Goal: Task Accomplishment & Management: Manage account settings

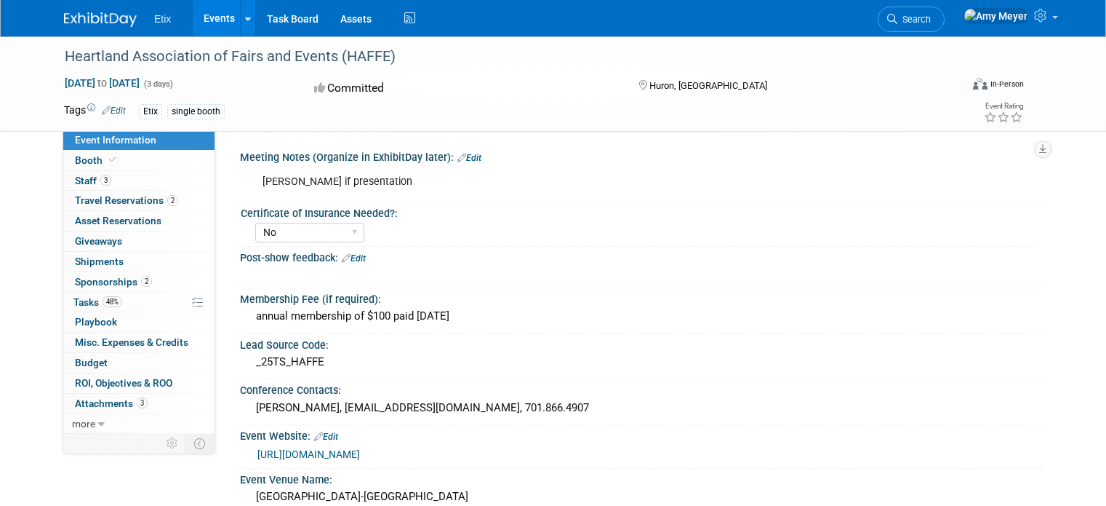
select select "No"
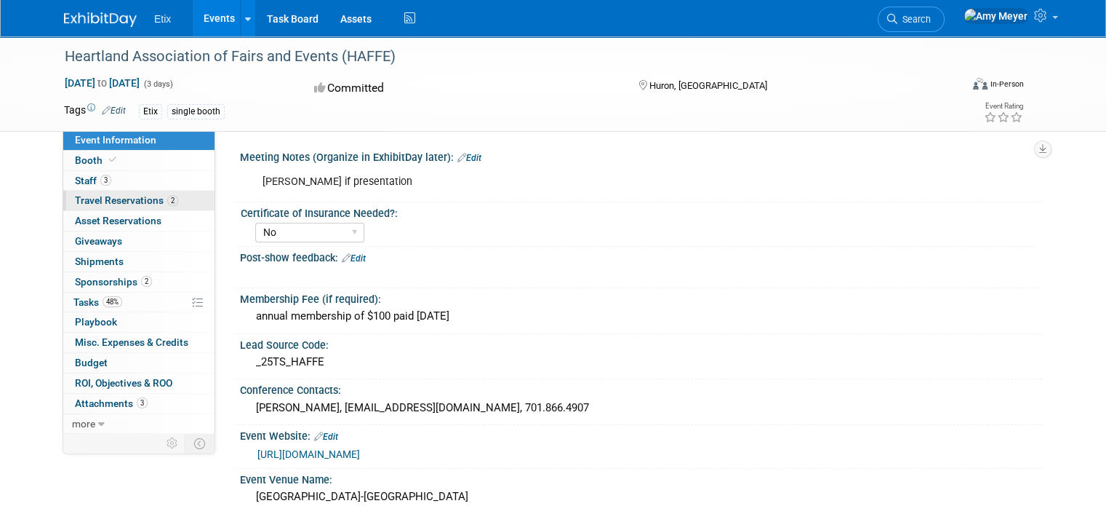
click at [108, 199] on span "Travel Reservations 2" at bounding box center [126, 200] width 103 height 12
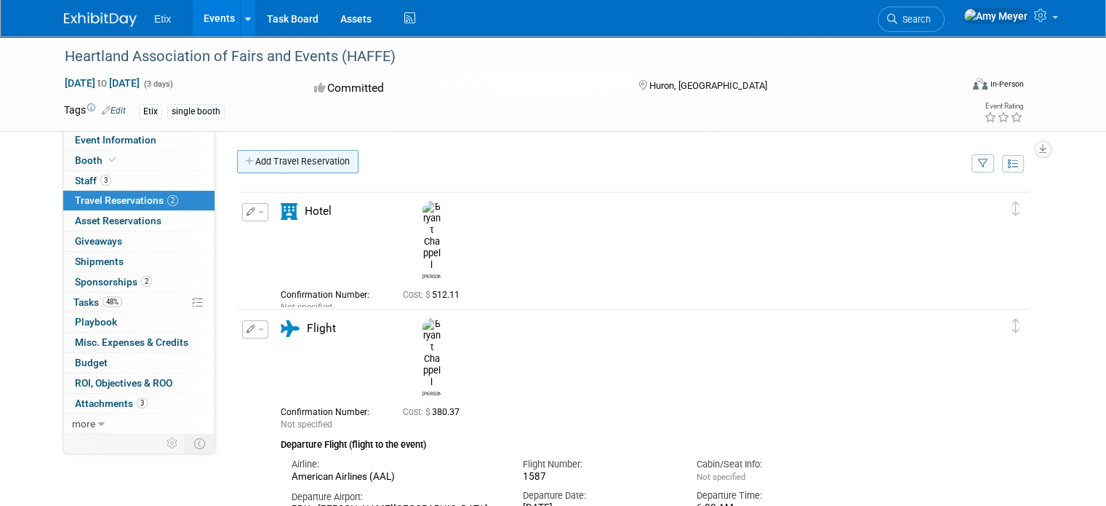
click at [298, 161] on link "Add Travel Reservation" at bounding box center [297, 161] width 121 height 23
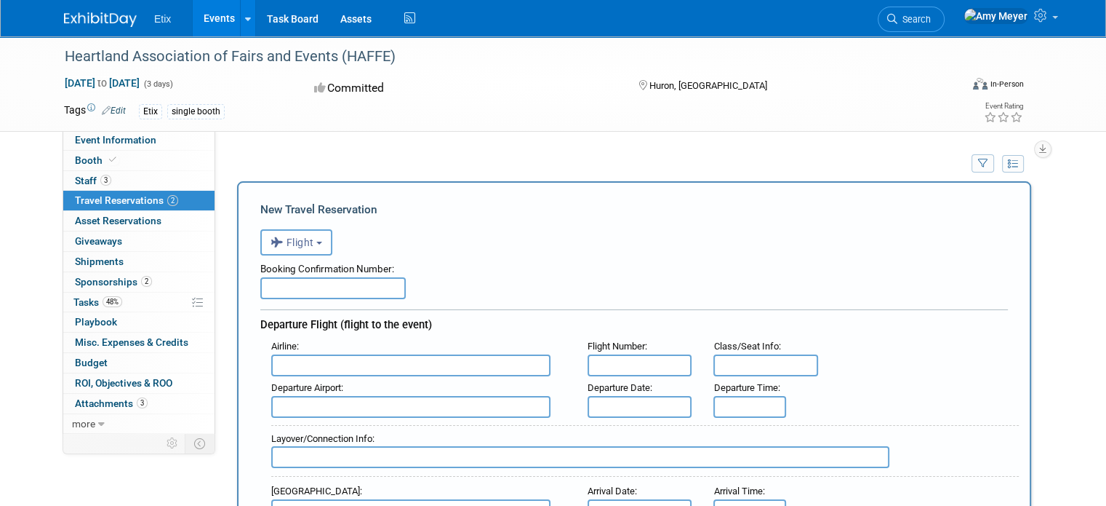
click at [331, 284] on input "text" at bounding box center [332, 288] width 145 height 22
click at [322, 358] on input "text" at bounding box center [410, 365] width 279 height 22
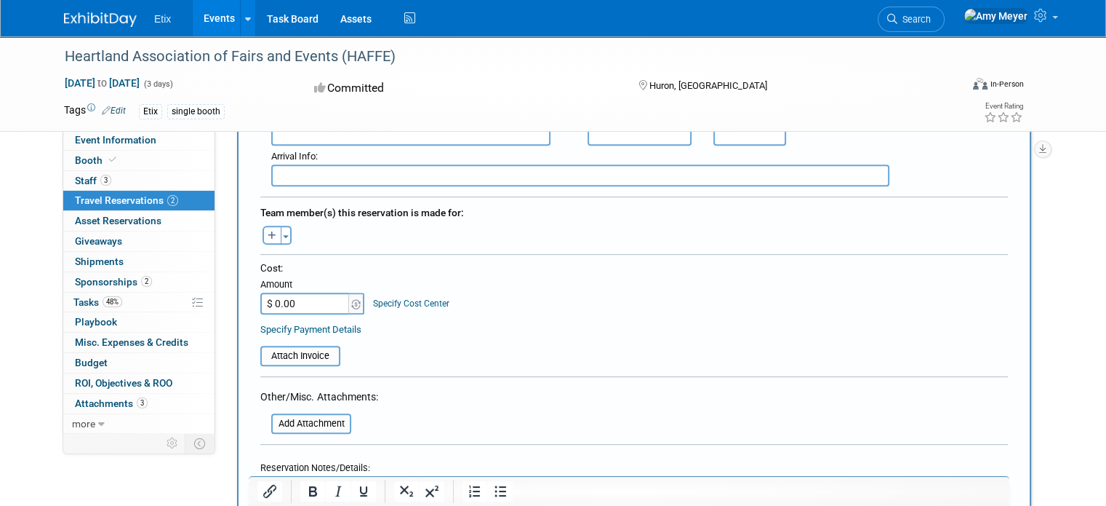
scroll to position [639, 0]
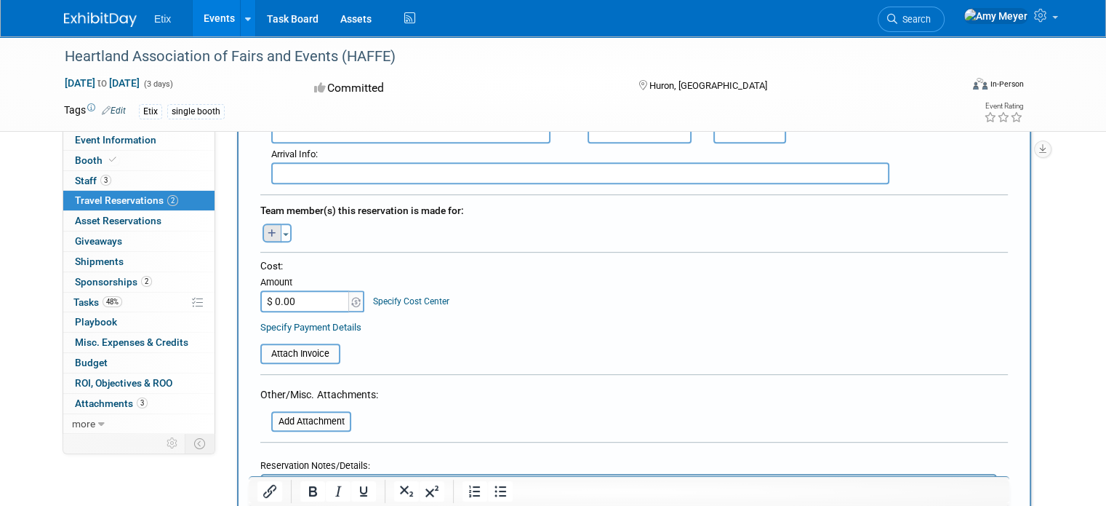
type input "UA"
click at [263, 223] on button "button" at bounding box center [272, 232] width 19 height 19
select select
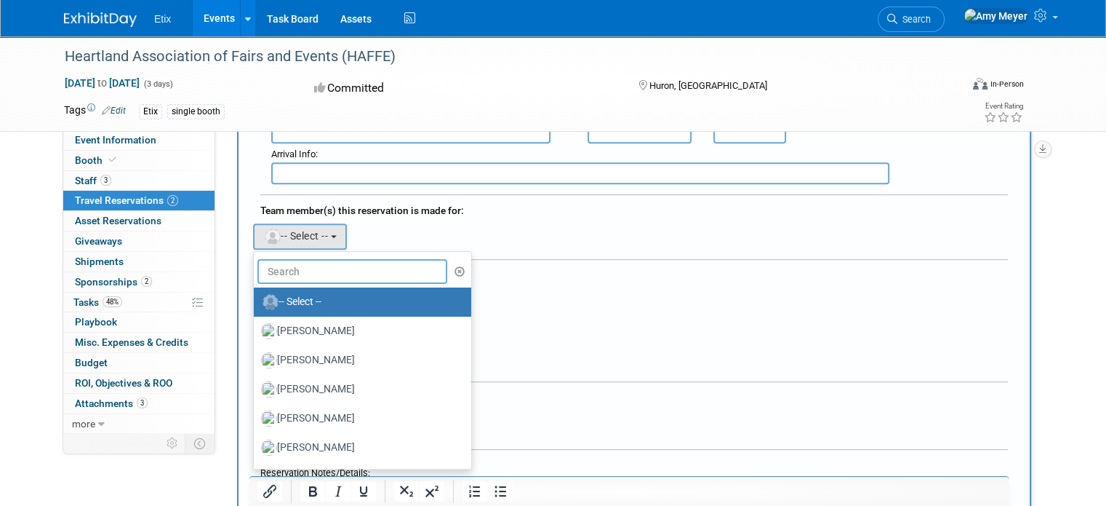
click at [274, 259] on input "text" at bounding box center [352, 271] width 190 height 25
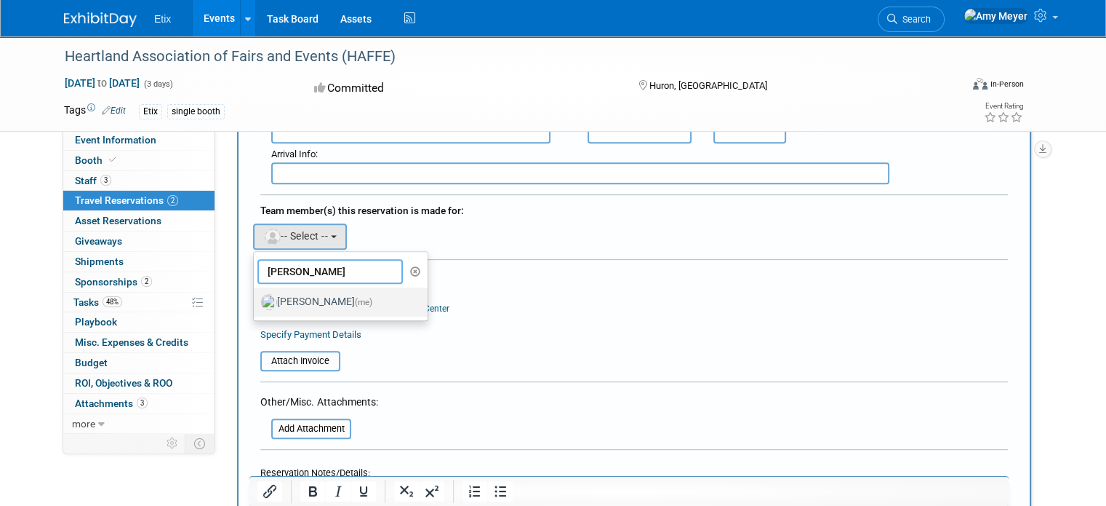
type input "amy"
click at [287, 290] on label "Amy Meyer (me)" at bounding box center [337, 301] width 152 height 23
click at [256, 295] on input "Amy Meyer (me)" at bounding box center [251, 299] width 9 height 9
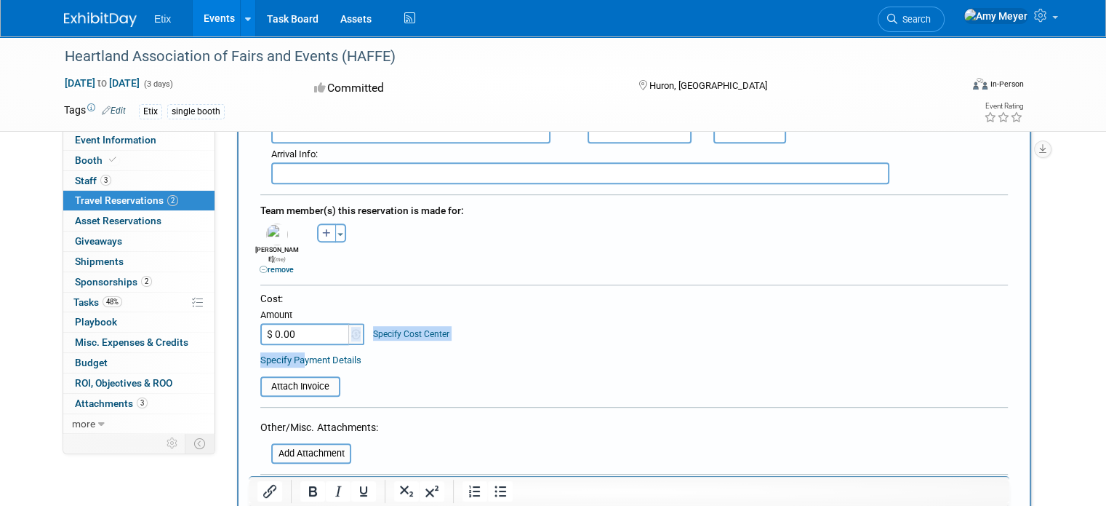
drag, startPoint x: 290, startPoint y: 324, endPoint x: 277, endPoint y: 311, distance: 18.5
click at [277, 311] on div "Cost: Amount $ 0.00 Specify Cost Center Cost Center -- Not Specified --" at bounding box center [634, 330] width 748 height 76
click at [298, 323] on input "$ 0.00" at bounding box center [305, 334] width 91 height 22
type input "$ 434.16"
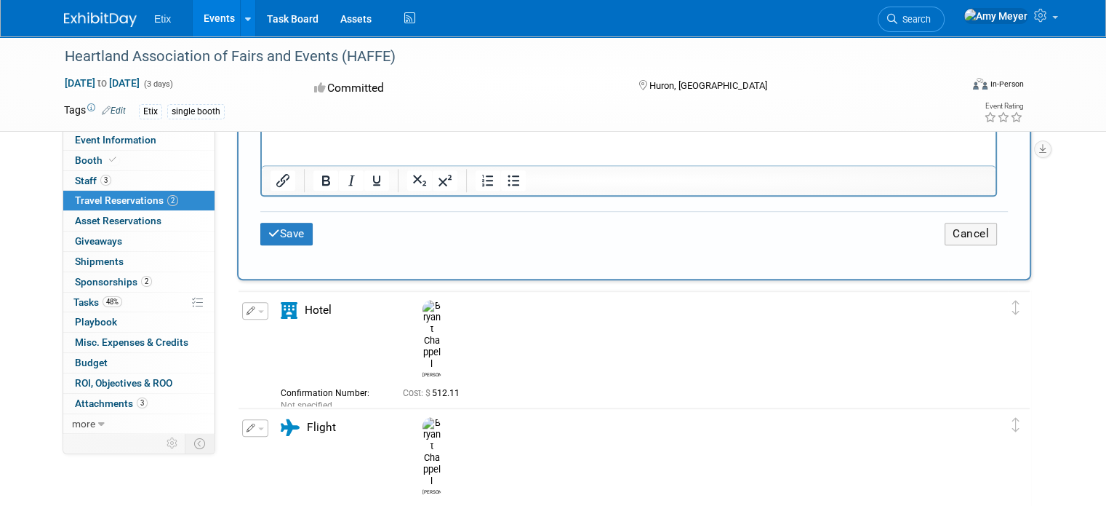
scroll to position [1042, 0]
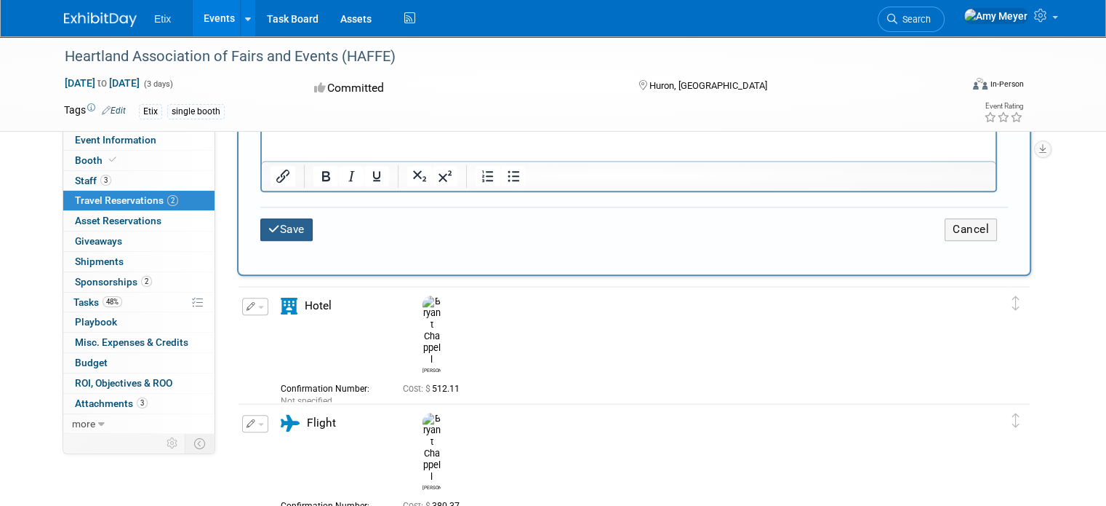
click at [278, 218] on button "Save" at bounding box center [286, 229] width 52 height 23
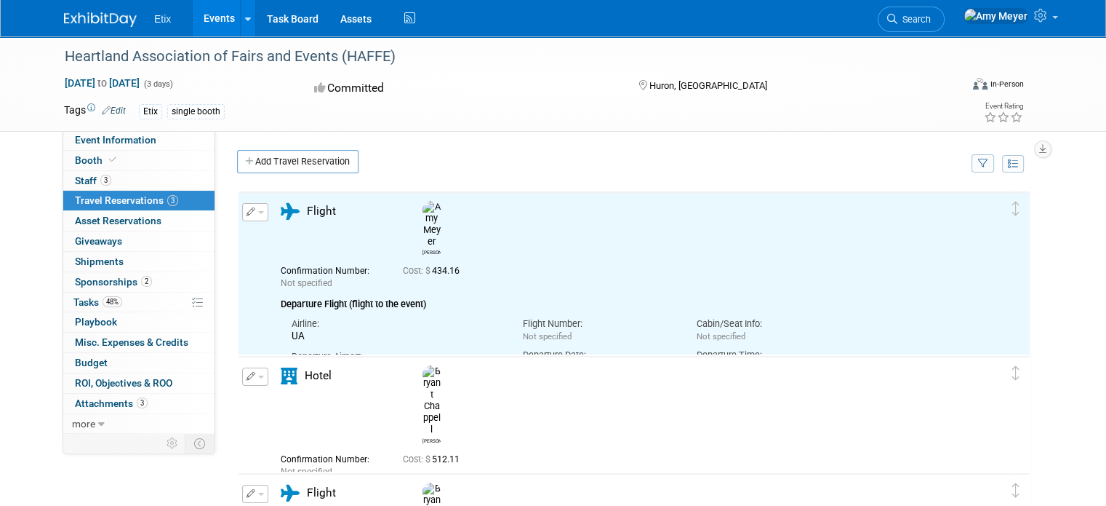
scroll to position [0, 0]
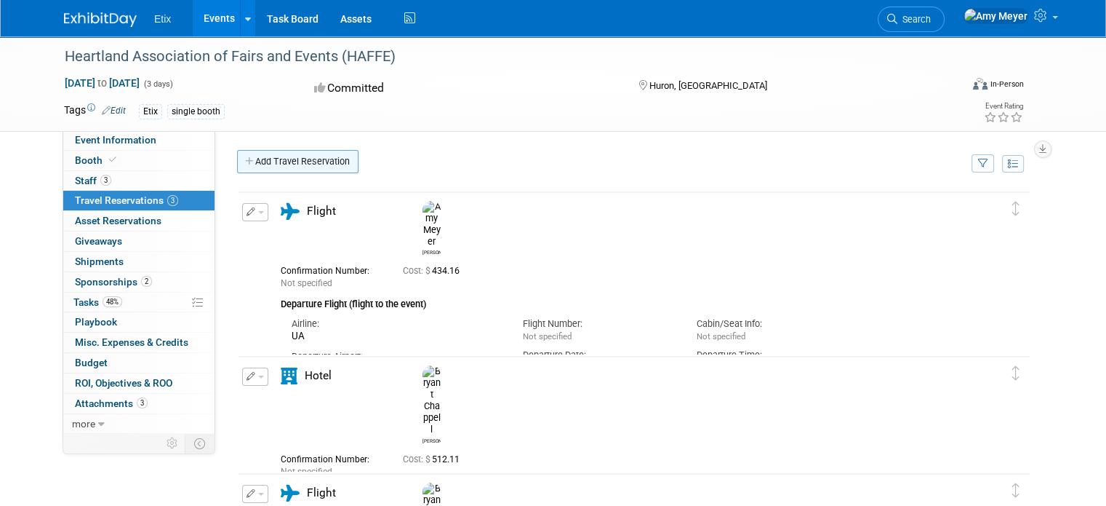
click at [262, 155] on link "Add Travel Reservation" at bounding box center [297, 161] width 121 height 23
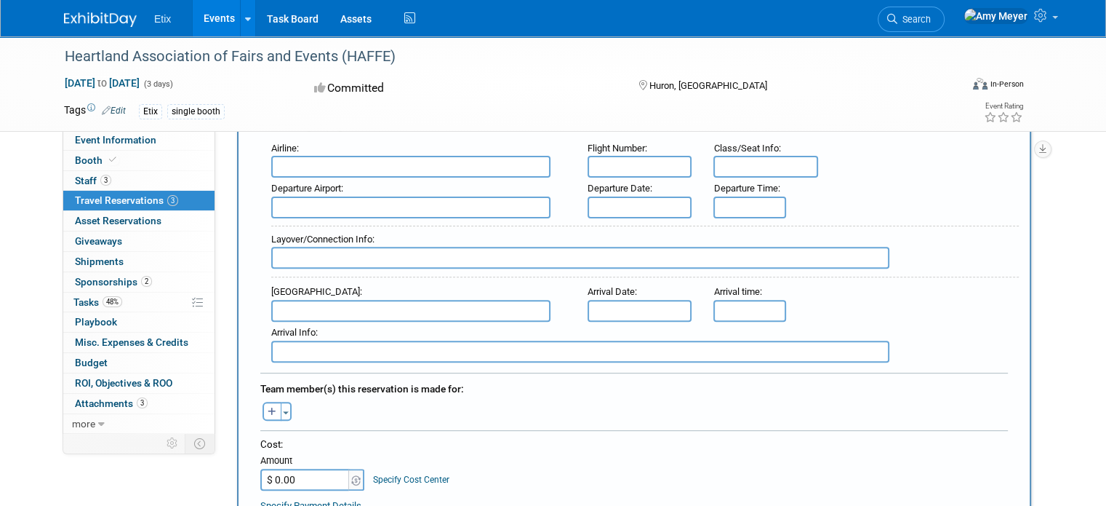
scroll to position [474, 0]
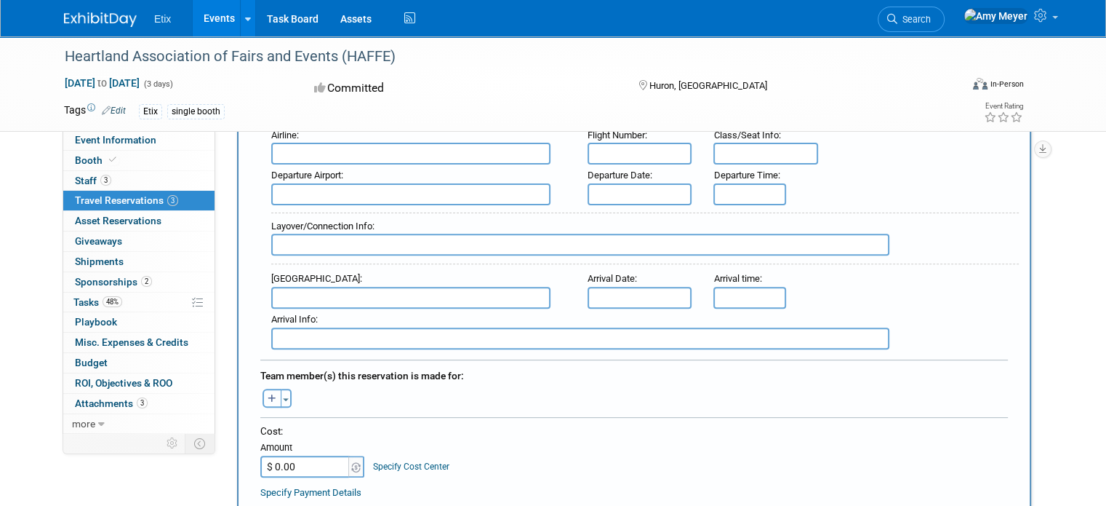
click at [268, 394] on icon "button" at bounding box center [272, 398] width 9 height 9
select select
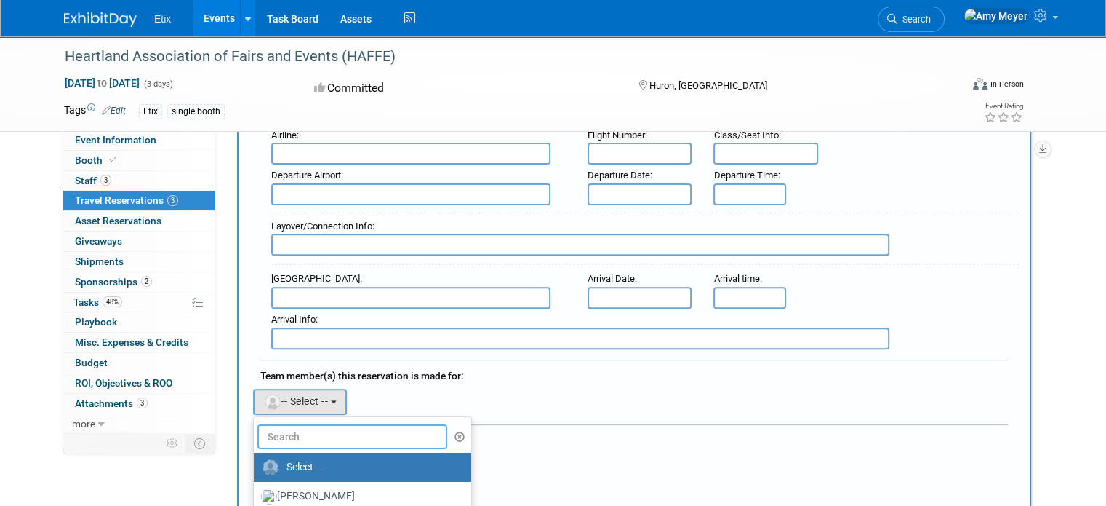
click at [307, 424] on input "text" at bounding box center [352, 436] width 190 height 25
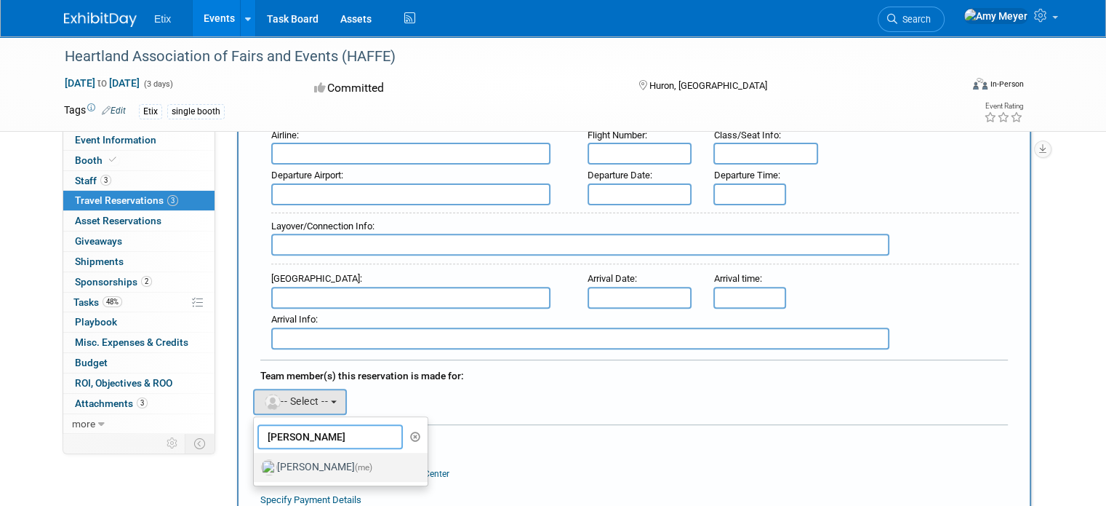
type input "amy"
click at [290, 455] on label "Amy Meyer (me)" at bounding box center [337, 466] width 152 height 23
click at [256, 460] on input "Amy Meyer (me)" at bounding box center [251, 464] width 9 height 9
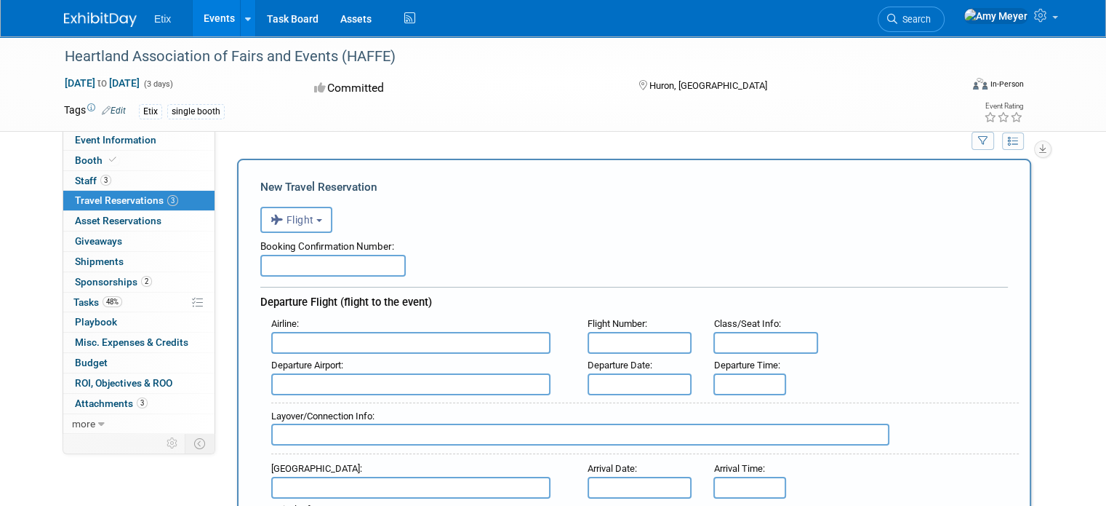
scroll to position [0, 0]
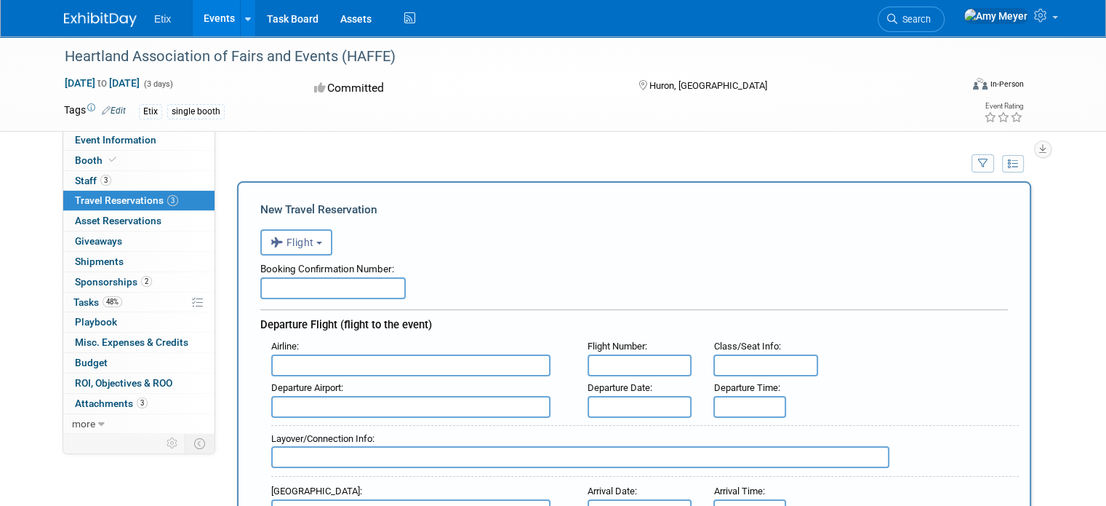
click at [298, 226] on div "<i class="fas fa-plane" style="padding: 6px 4px 6px 1px;"></i> Flight <i class=…" at bounding box center [634, 240] width 748 height 30
click at [288, 240] on span "Flight" at bounding box center [293, 242] width 44 height 12
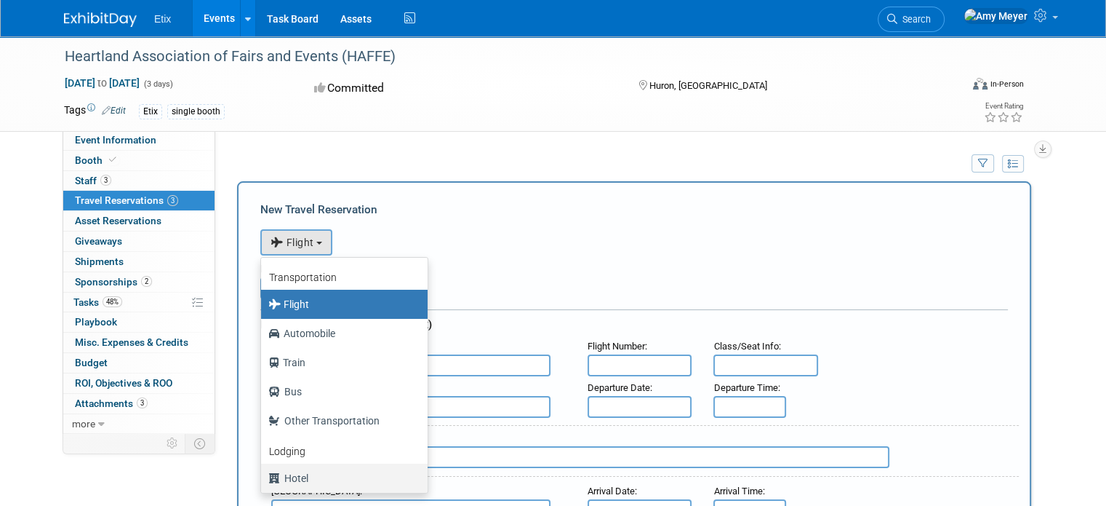
click at [296, 474] on label "Hotel" at bounding box center [340, 477] width 145 height 23
click at [263, 474] on input "Hotel" at bounding box center [258, 475] width 9 height 9
select select "6"
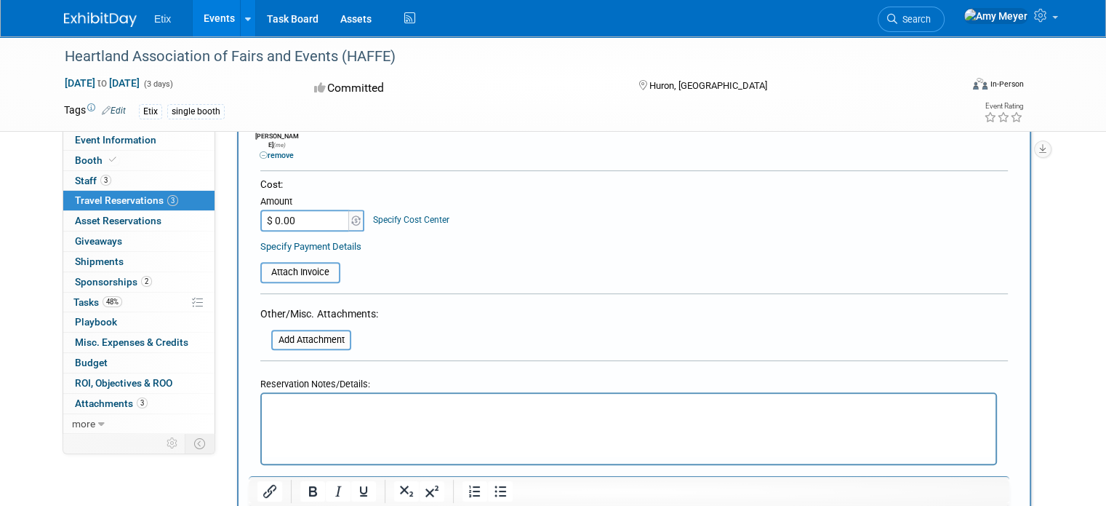
scroll to position [591, 0]
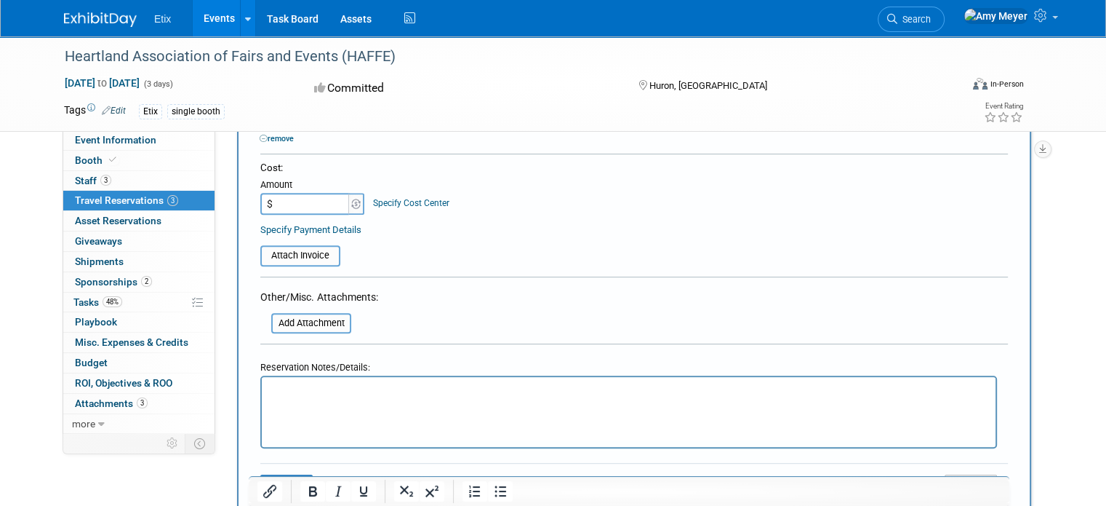
paste input "638.63"
type input "$ 638.63"
click at [280, 474] on button "Save" at bounding box center [286, 485] width 52 height 23
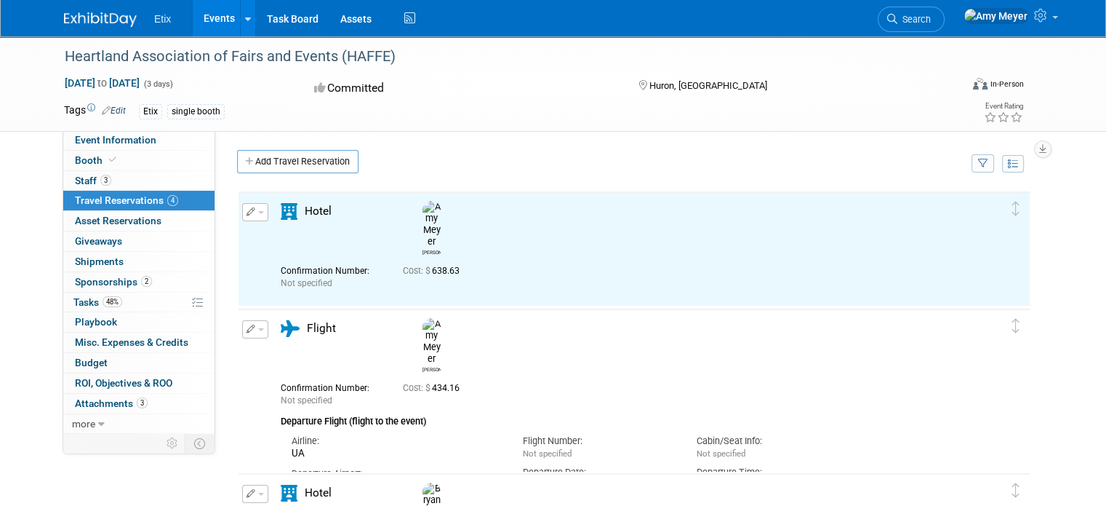
scroll to position [0, 0]
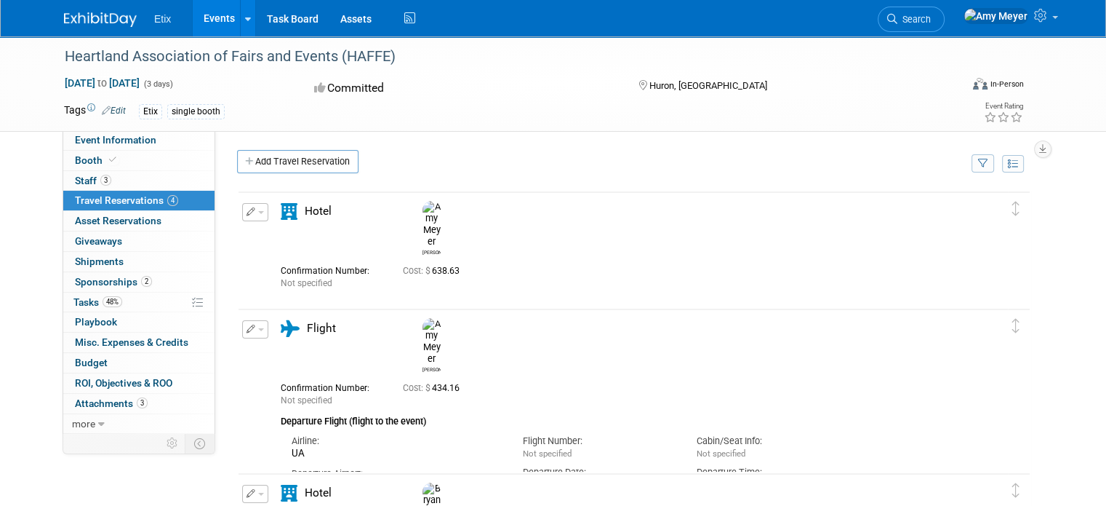
click at [93, 20] on img at bounding box center [100, 19] width 73 height 15
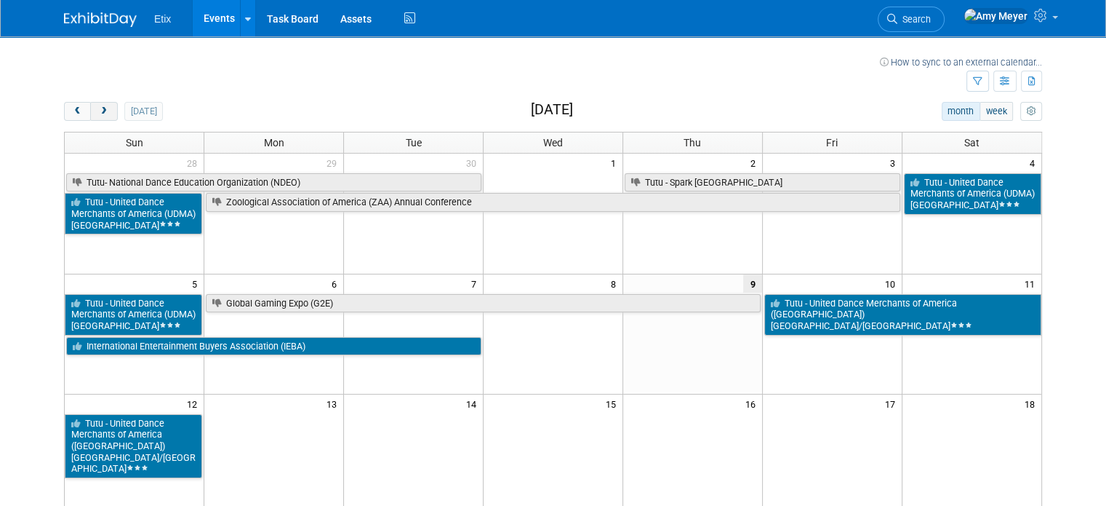
click at [98, 111] on span "next" at bounding box center [103, 111] width 11 height 9
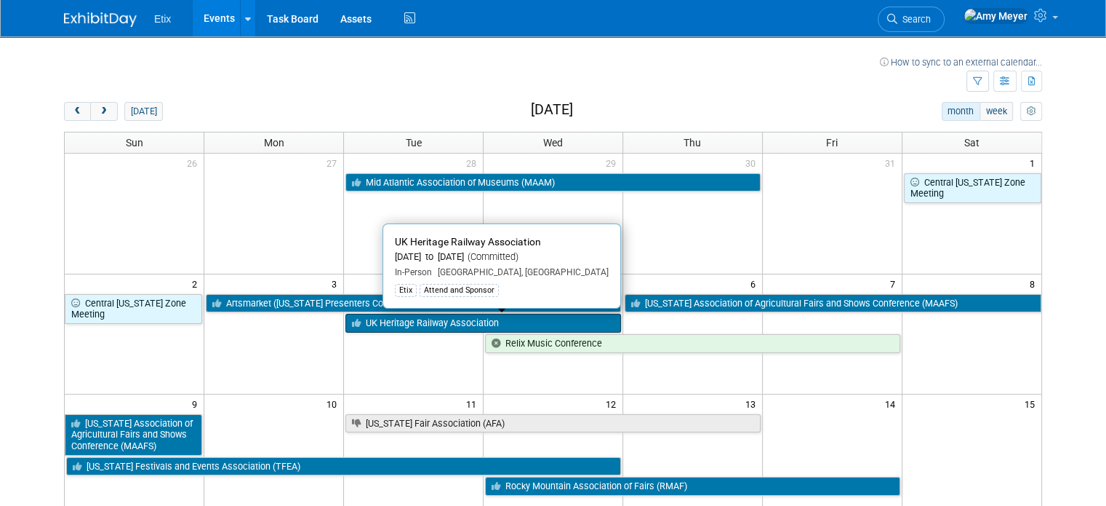
click at [458, 328] on link "UK Heritage Railway Association" at bounding box center [484, 323] width 276 height 19
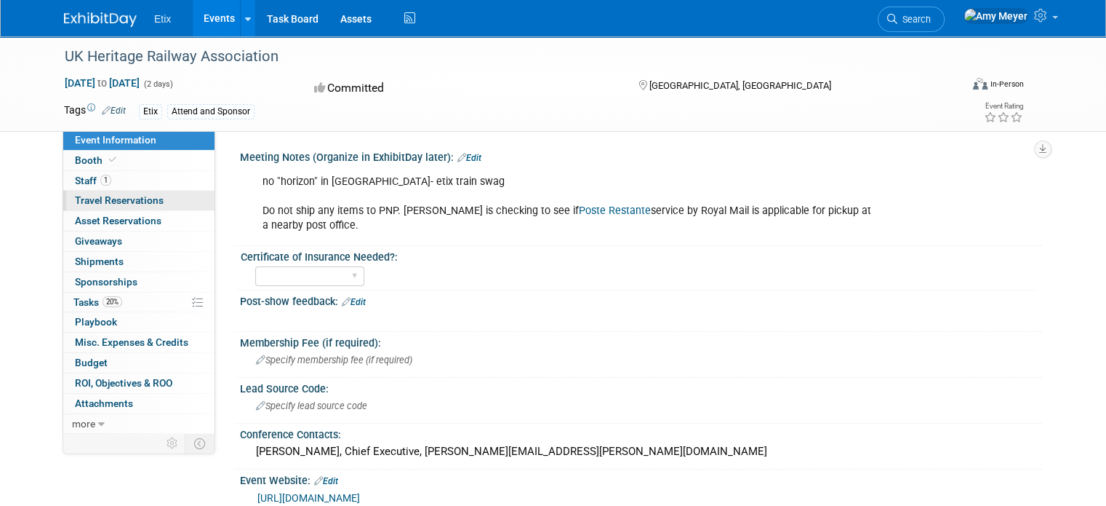
click at [82, 200] on span "Travel Reservations 0" at bounding box center [119, 200] width 89 height 12
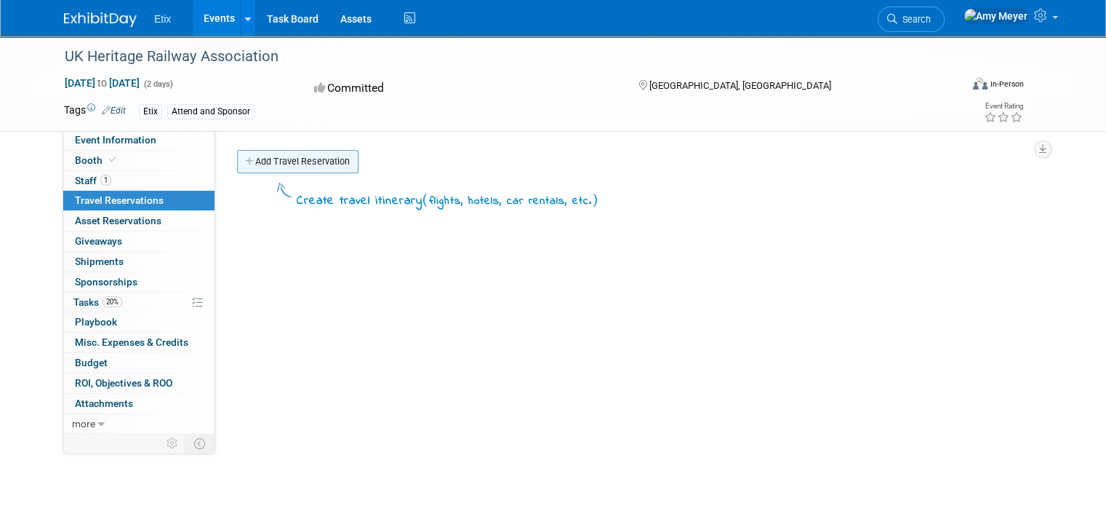
click at [280, 159] on link "Add Travel Reservation" at bounding box center [297, 161] width 121 height 23
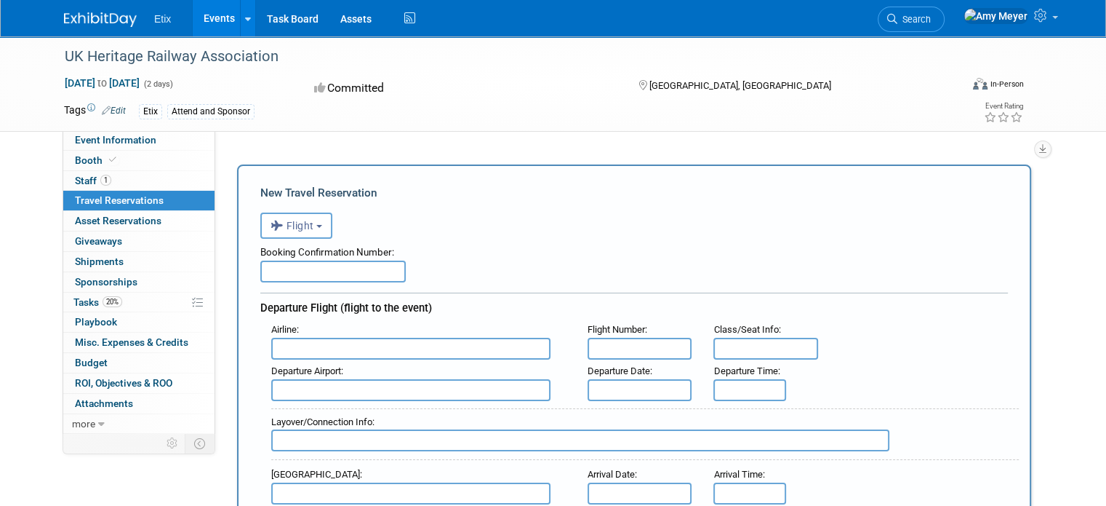
click at [303, 343] on input "text" at bounding box center [410, 349] width 279 height 22
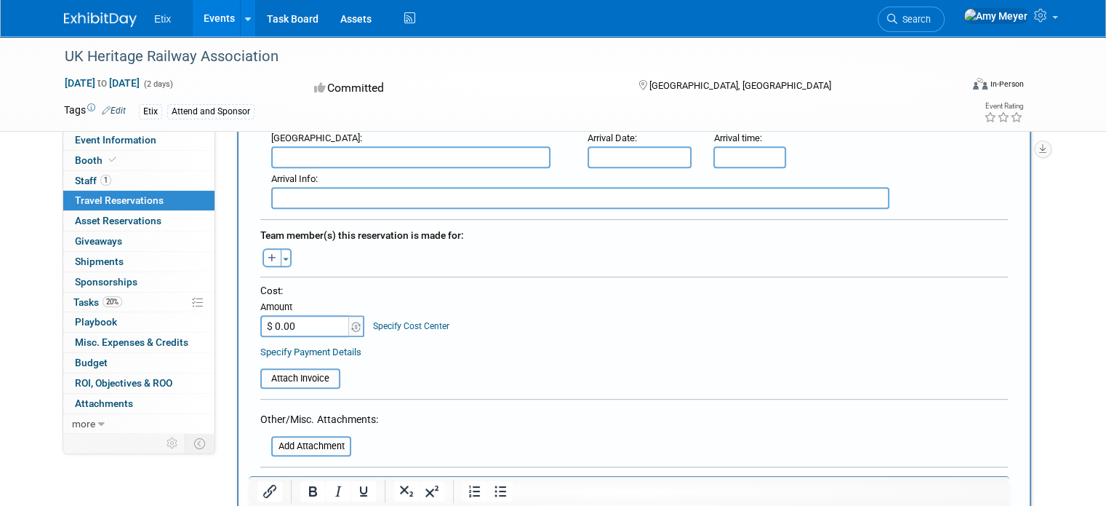
scroll to position [658, 0]
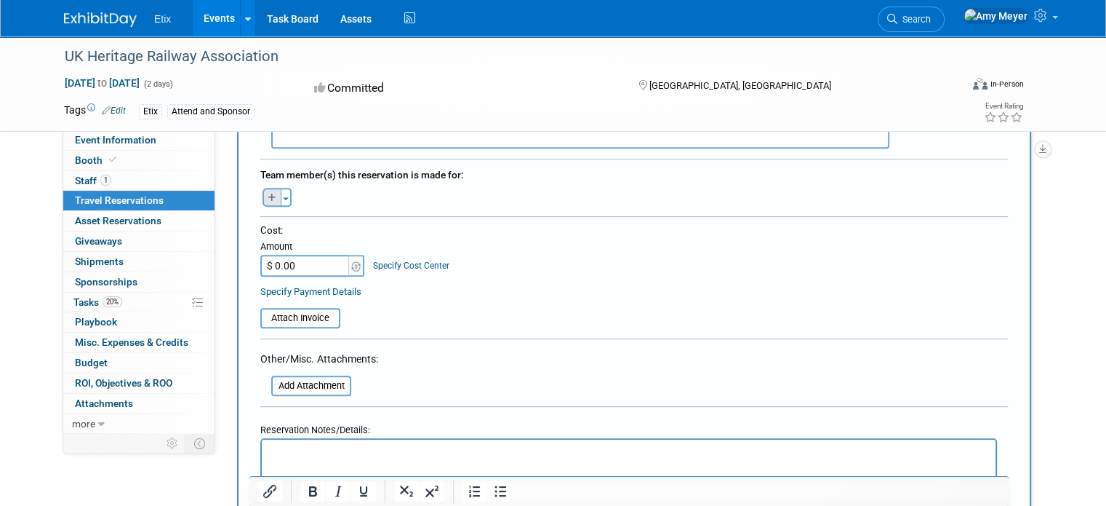
type input "UA"
click at [268, 193] on icon "button" at bounding box center [272, 197] width 9 height 9
select select
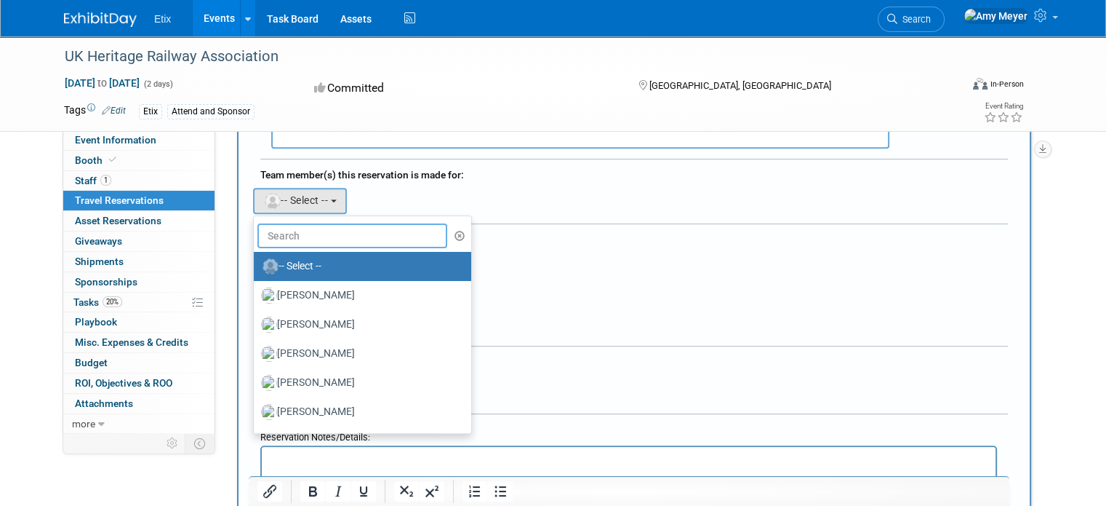
click at [306, 223] on input "text" at bounding box center [352, 235] width 190 height 25
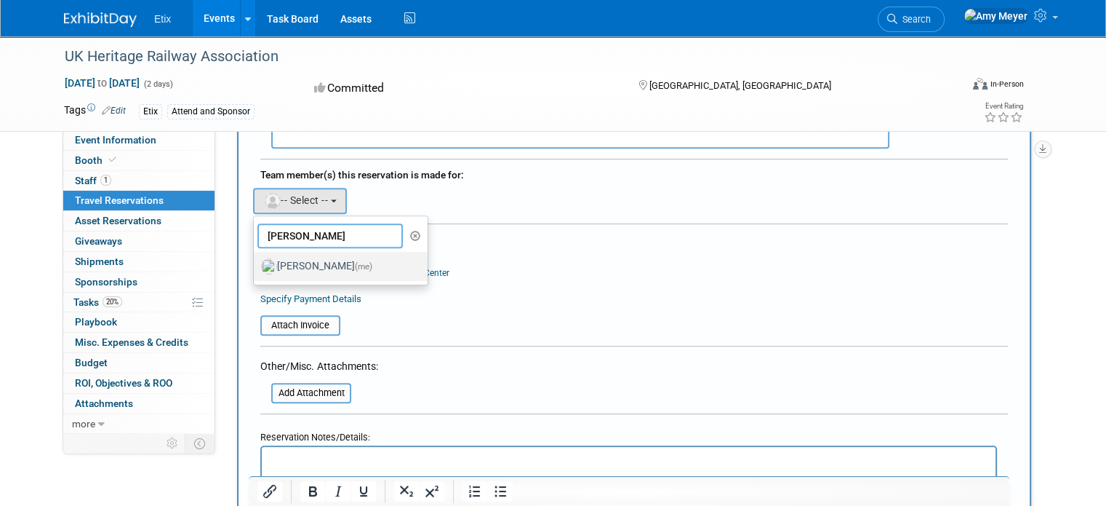
type input "[PERSON_NAME]"
click at [294, 255] on label "[PERSON_NAME] (me)" at bounding box center [337, 266] width 152 height 23
click at [256, 260] on input "[PERSON_NAME] (me)" at bounding box center [251, 264] width 9 height 9
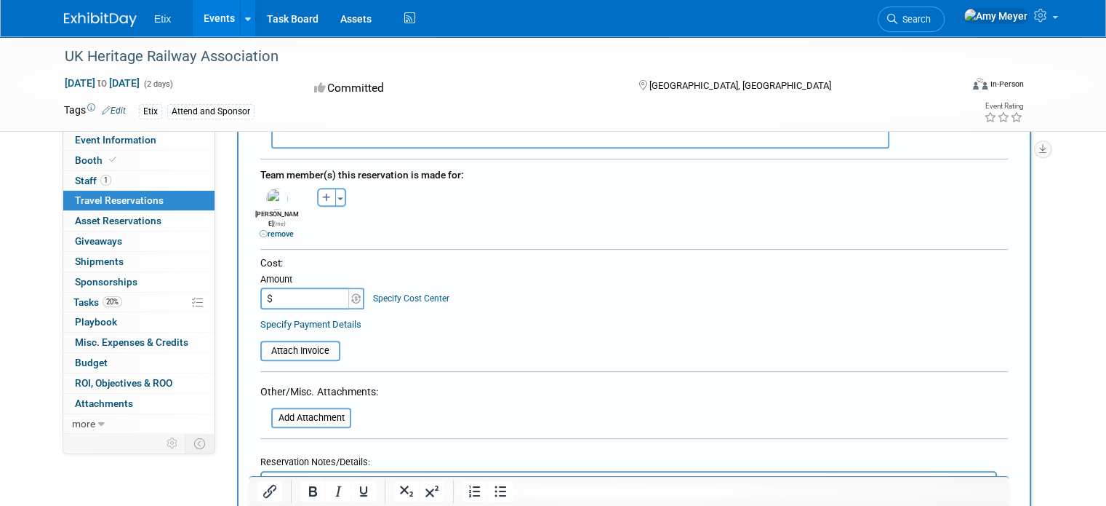
paste input "1,263.81"
type input "$ 1,263.81"
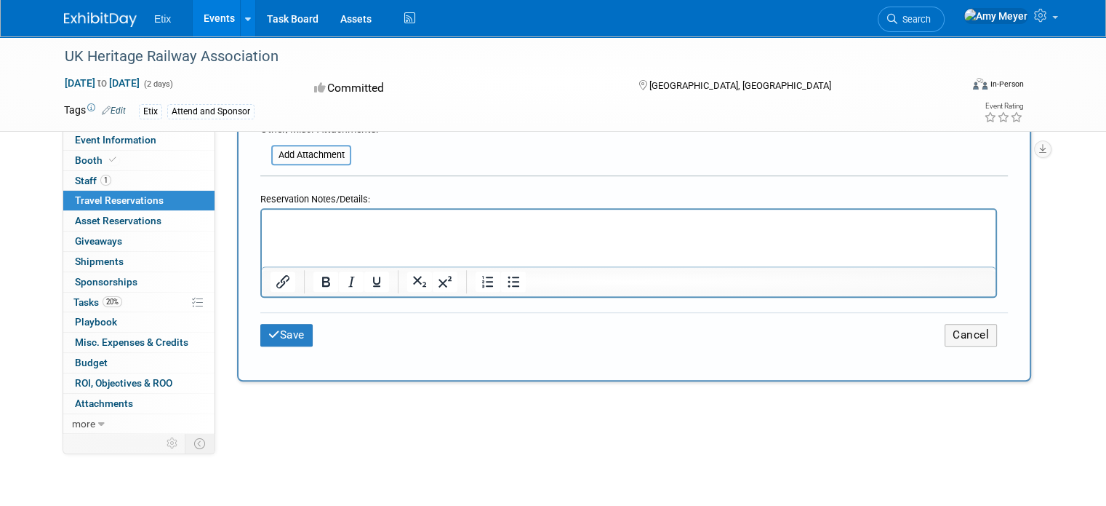
scroll to position [932, 0]
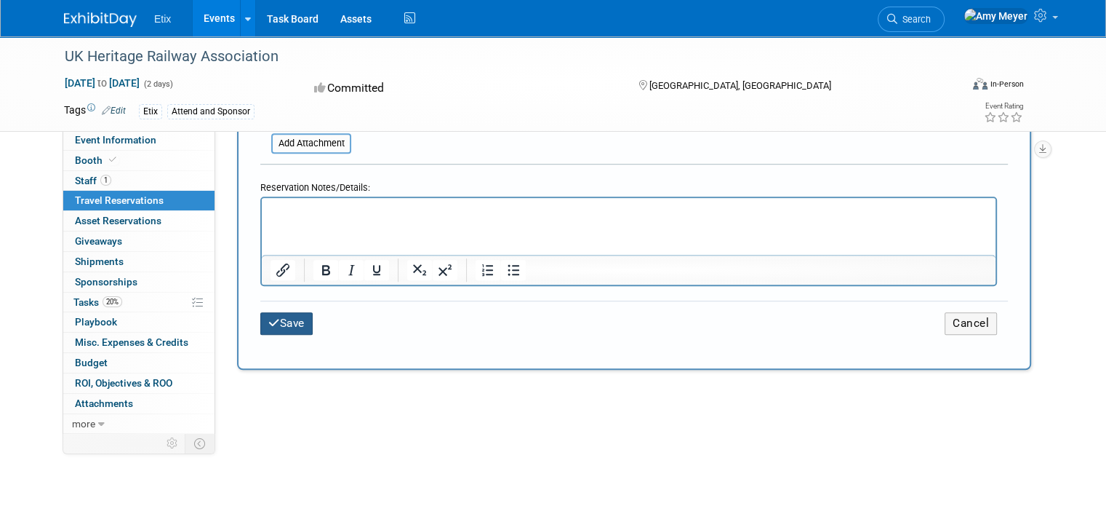
click at [291, 312] on button "Save" at bounding box center [286, 323] width 52 height 23
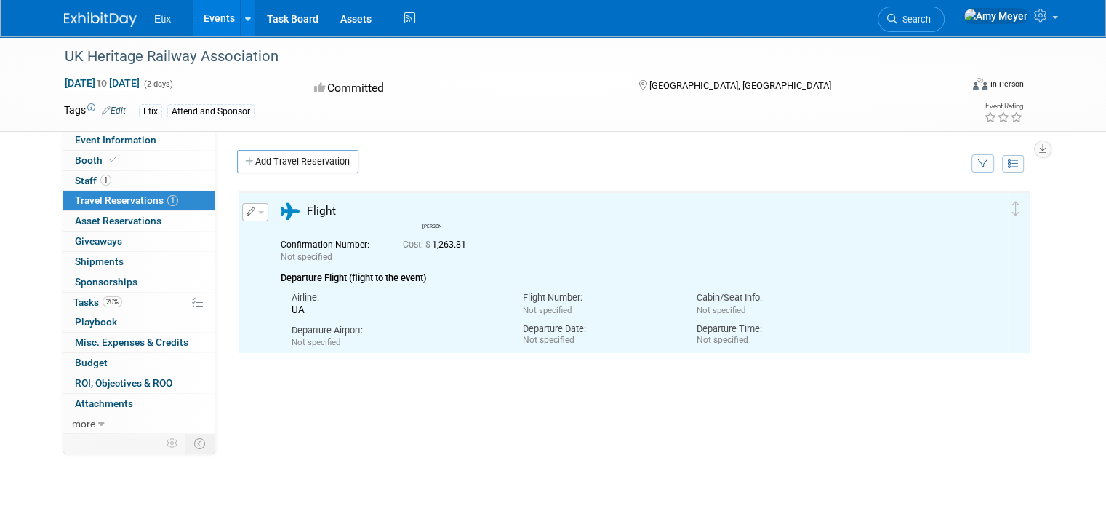
scroll to position [0, 0]
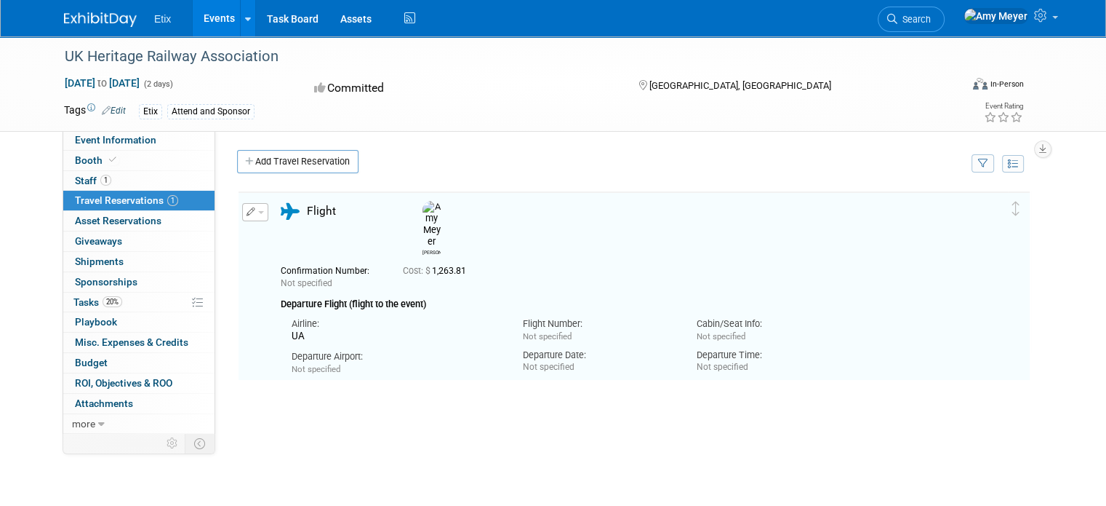
click at [81, 14] on img at bounding box center [100, 19] width 73 height 15
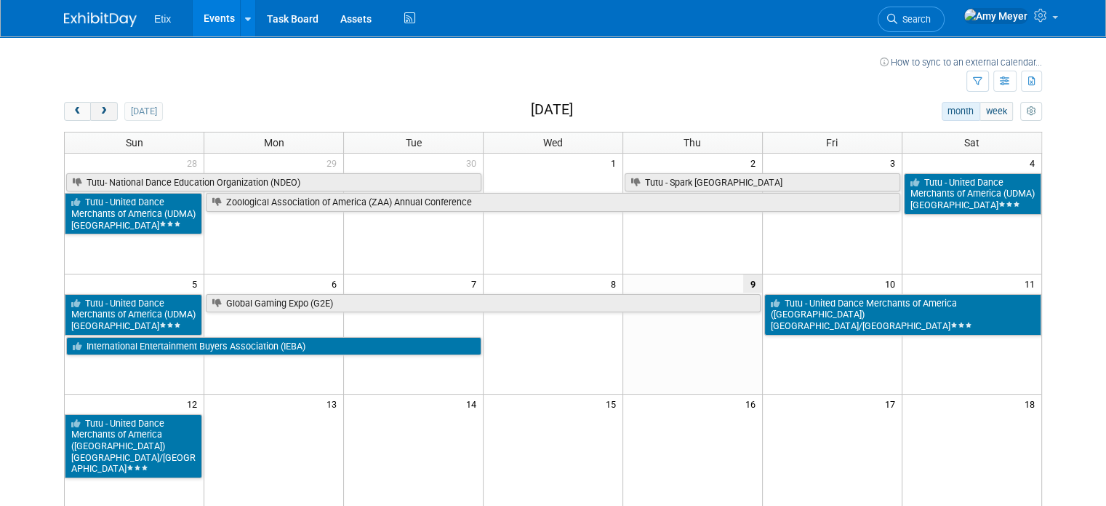
click at [98, 108] on span "next" at bounding box center [103, 111] width 11 height 9
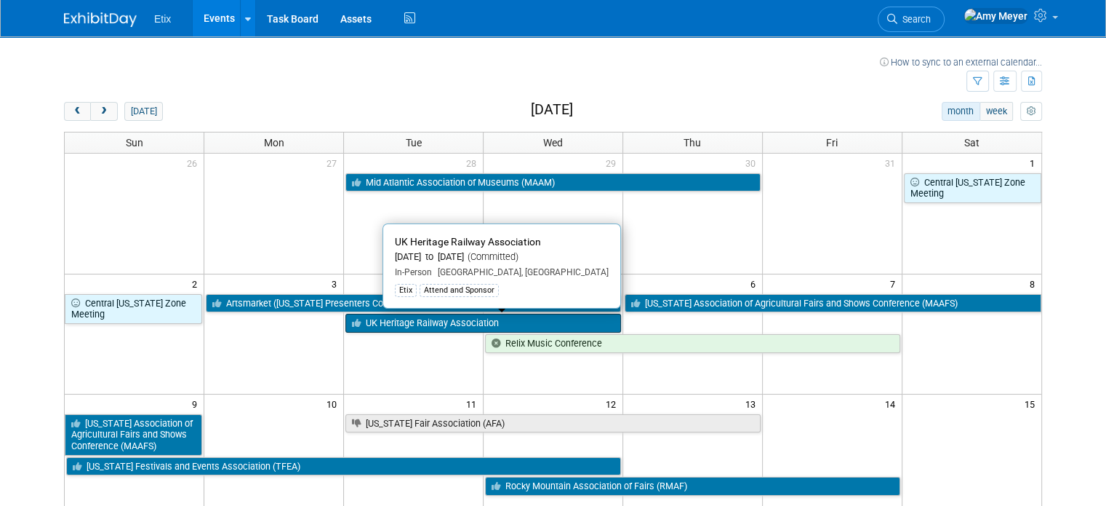
click at [396, 322] on link "UK Heritage Railway Association" at bounding box center [484, 323] width 276 height 19
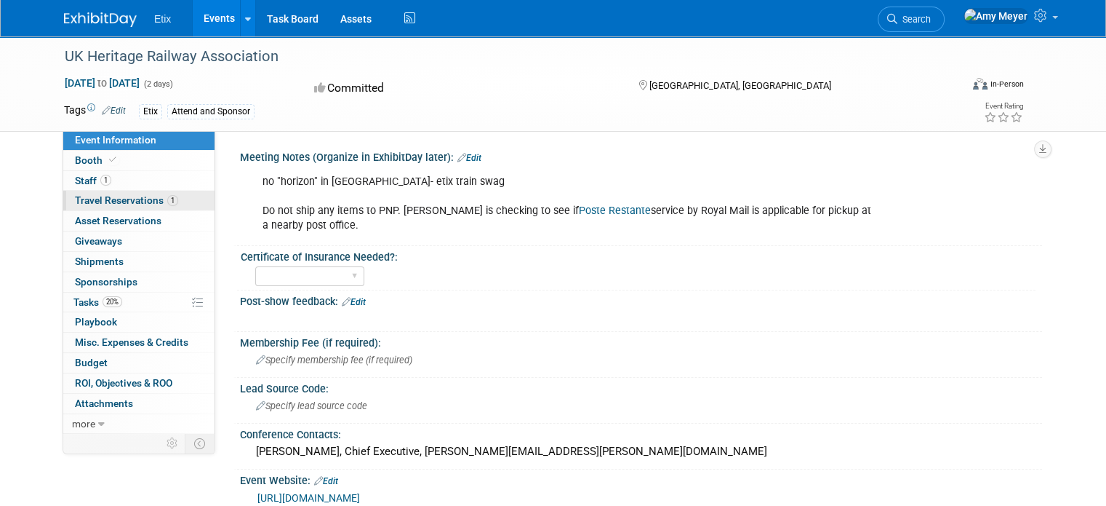
click at [76, 199] on span "Travel Reservations 1" at bounding box center [126, 200] width 103 height 12
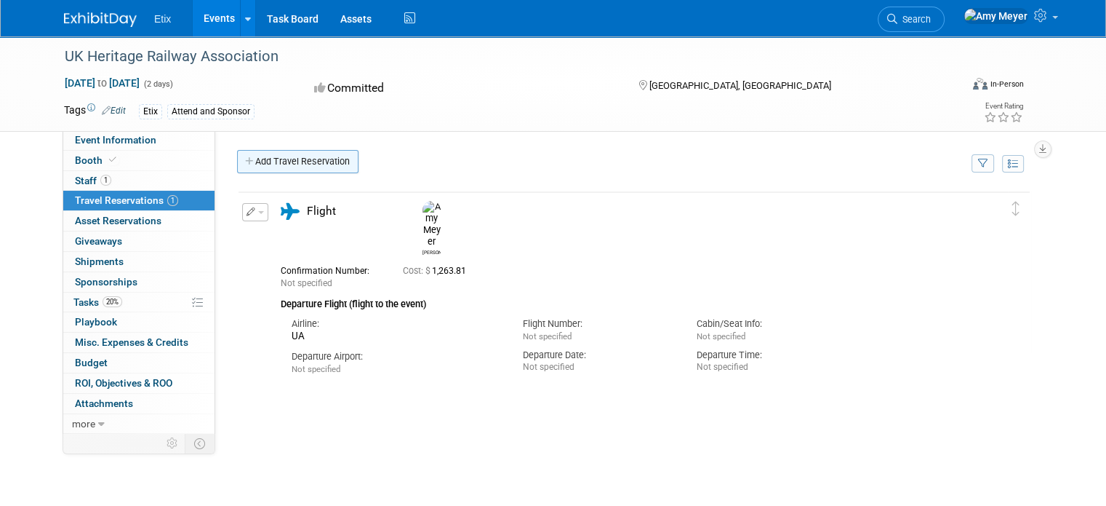
click at [274, 159] on link "Add Travel Reservation" at bounding box center [297, 161] width 121 height 23
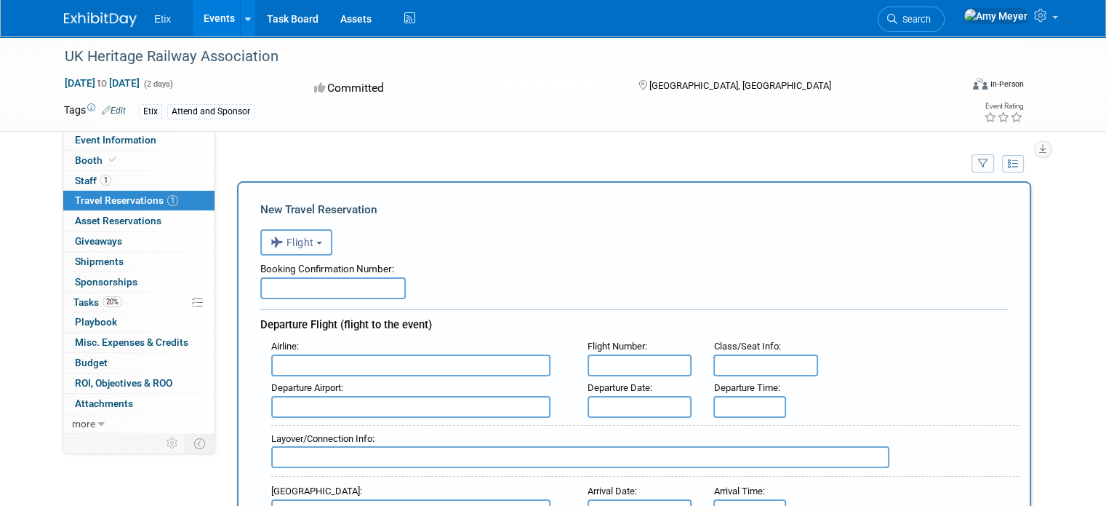
click at [290, 239] on span "Flight" at bounding box center [293, 242] width 44 height 12
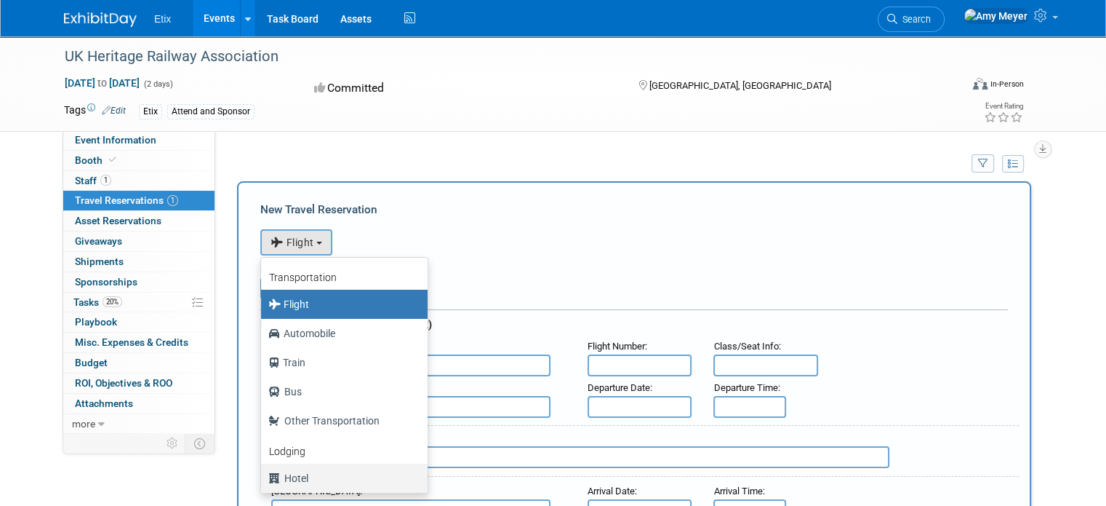
click at [292, 471] on label "Hotel" at bounding box center [340, 477] width 145 height 23
click at [263, 471] on input "Hotel" at bounding box center [258, 475] width 9 height 9
select select "6"
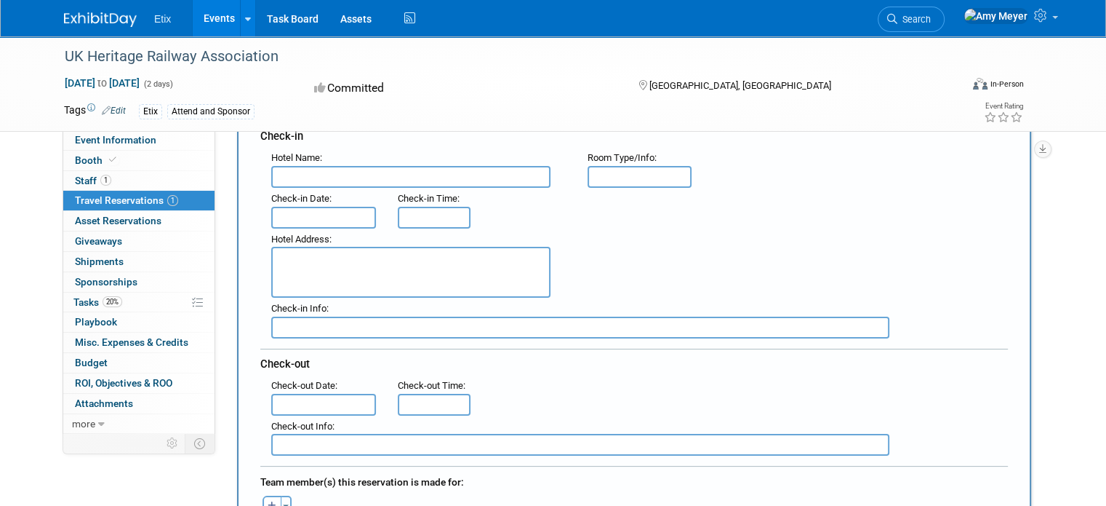
scroll to position [191, 0]
click at [290, 170] on input "text" at bounding box center [410, 175] width 279 height 22
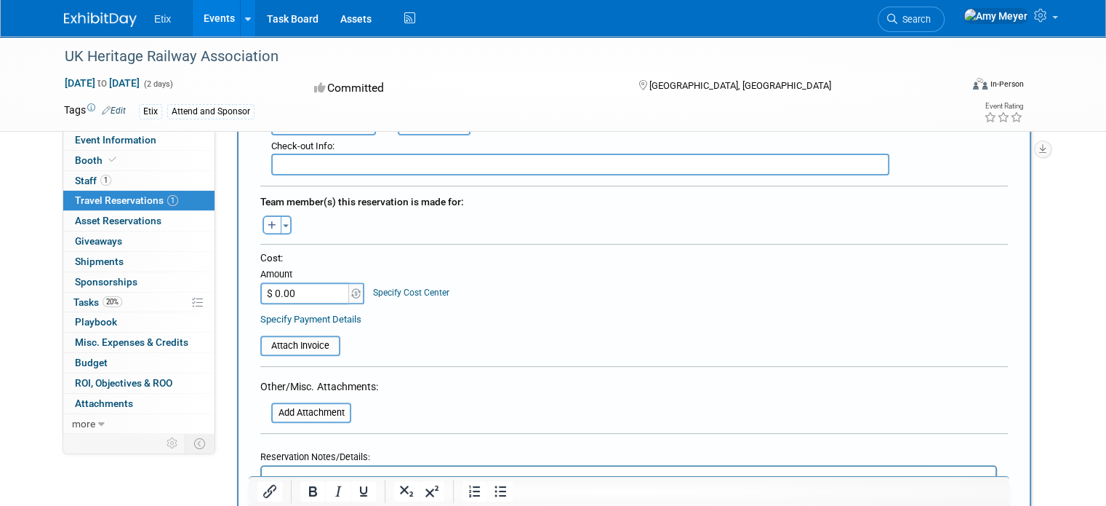
scroll to position [473, 0]
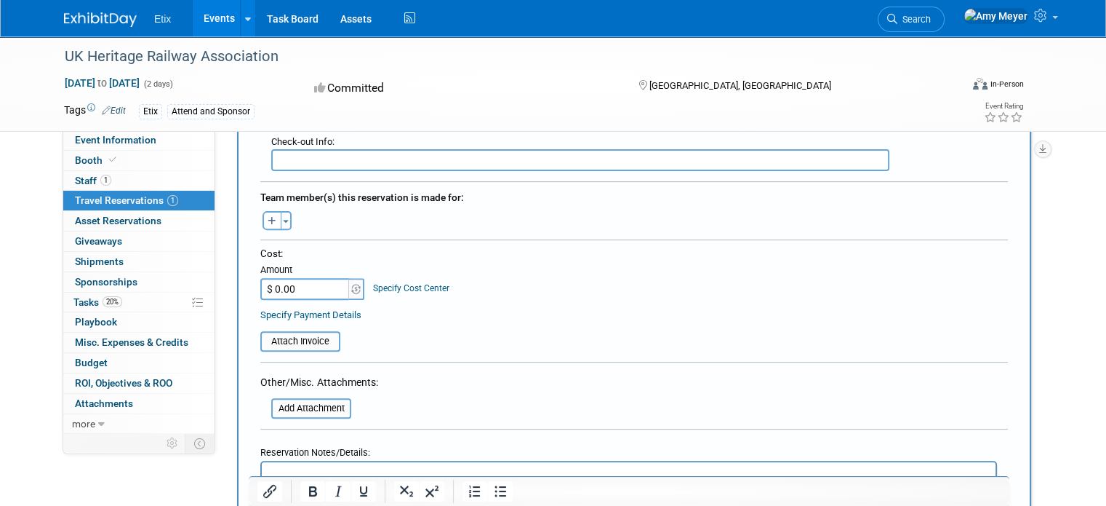
type input "Crowne Plaza Manchester Airport"
paste input "112.50"
type input "$ 112.50"
click at [268, 217] on icon "button" at bounding box center [272, 221] width 9 height 9
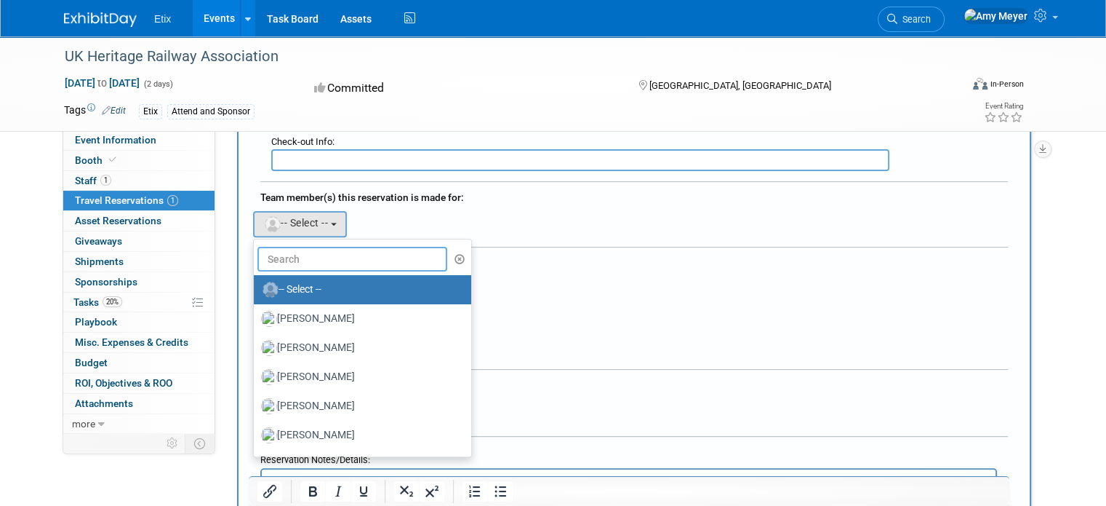
click at [299, 247] on input "text" at bounding box center [352, 259] width 190 height 25
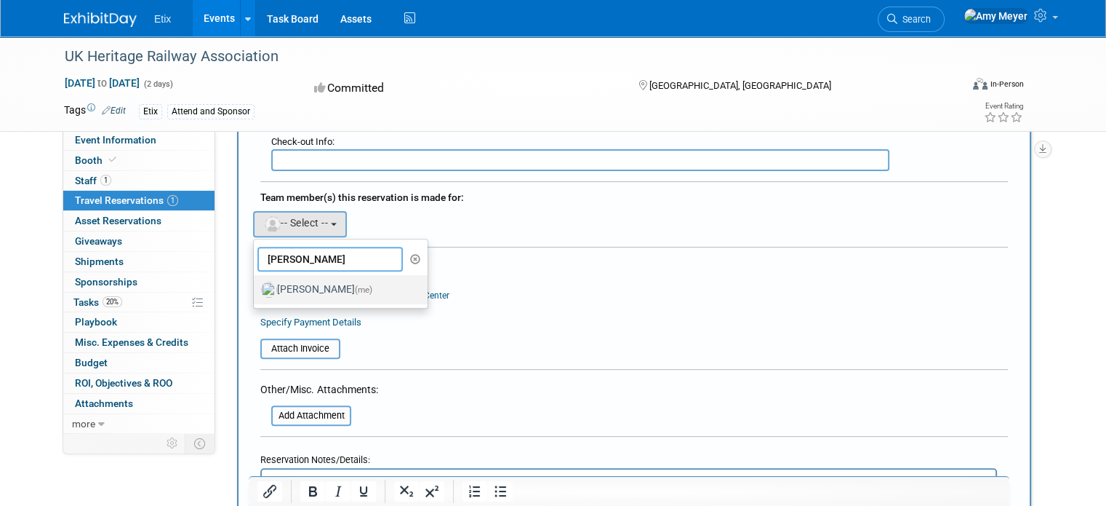
type input "amy"
click at [297, 282] on label "Amy Meyer (me)" at bounding box center [337, 289] width 152 height 23
click at [256, 283] on input "Amy Meyer (me)" at bounding box center [251, 287] width 9 height 9
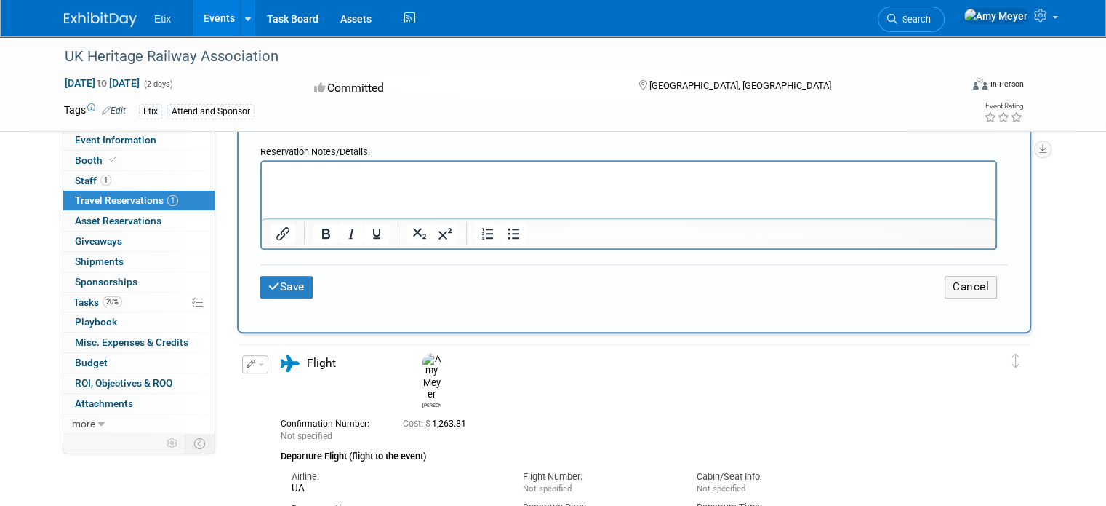
scroll to position [818, 0]
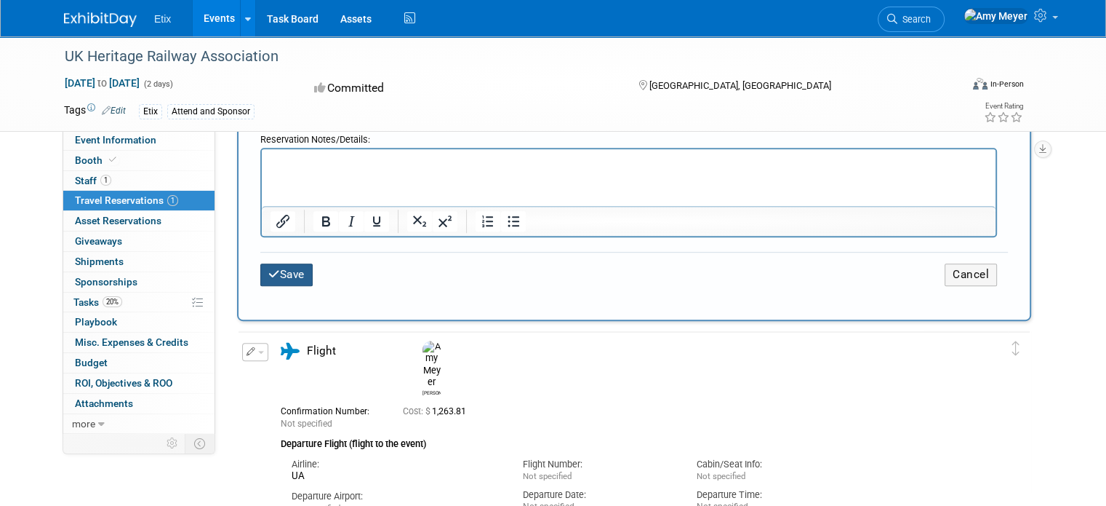
click at [264, 263] on button "Save" at bounding box center [286, 274] width 52 height 23
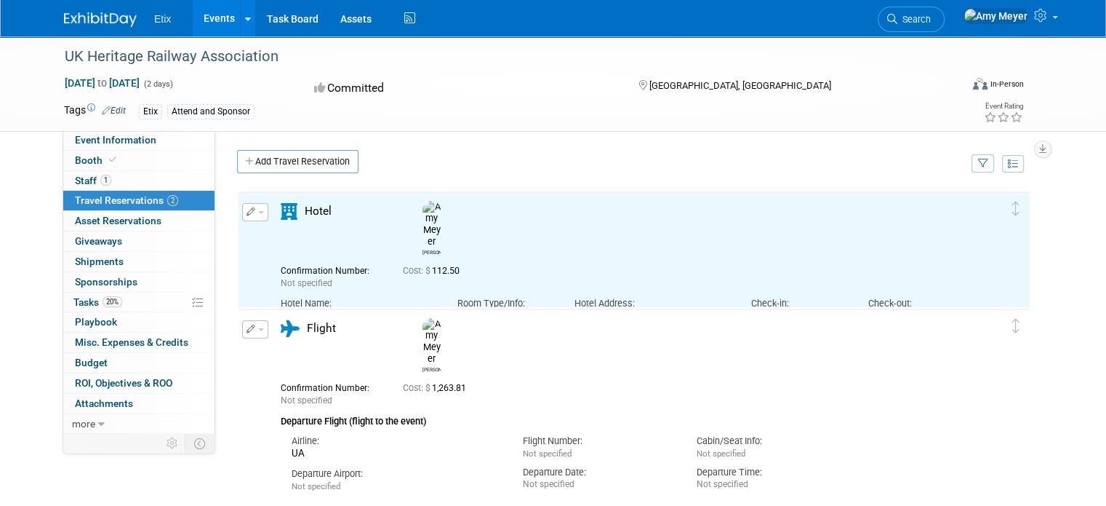
scroll to position [0, 0]
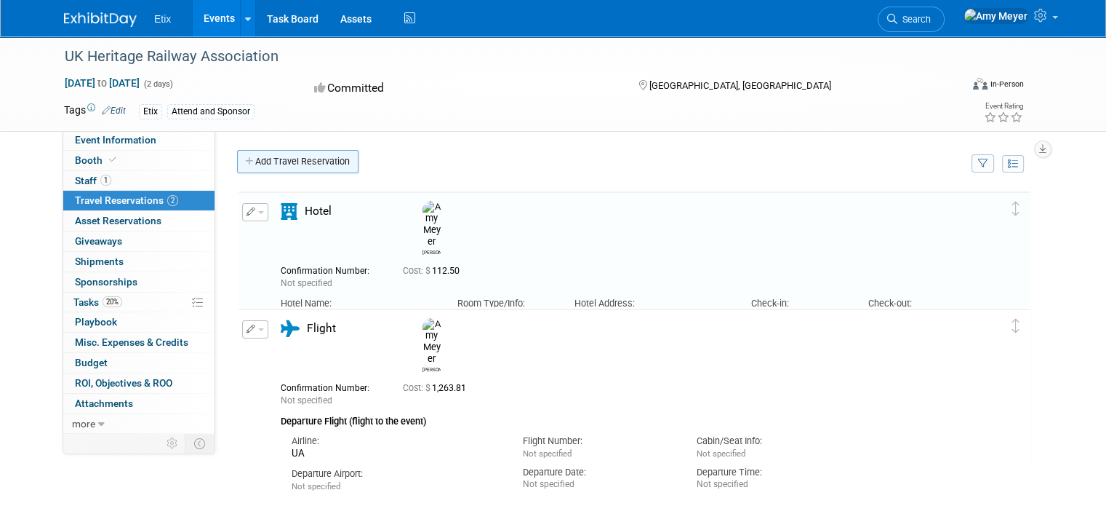
click at [275, 159] on link "Add Travel Reservation" at bounding box center [297, 161] width 121 height 23
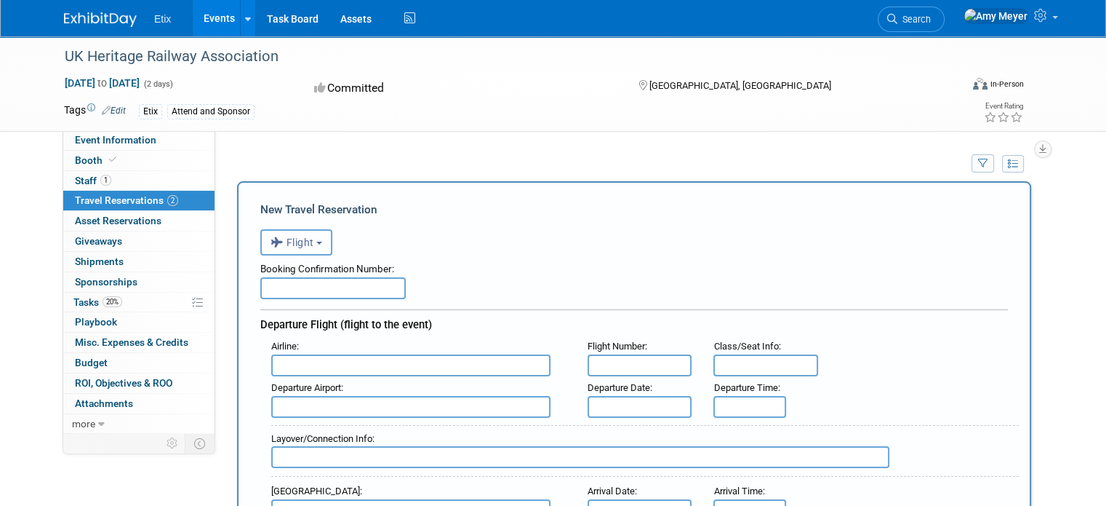
click at [301, 238] on span "Flight" at bounding box center [293, 242] width 44 height 12
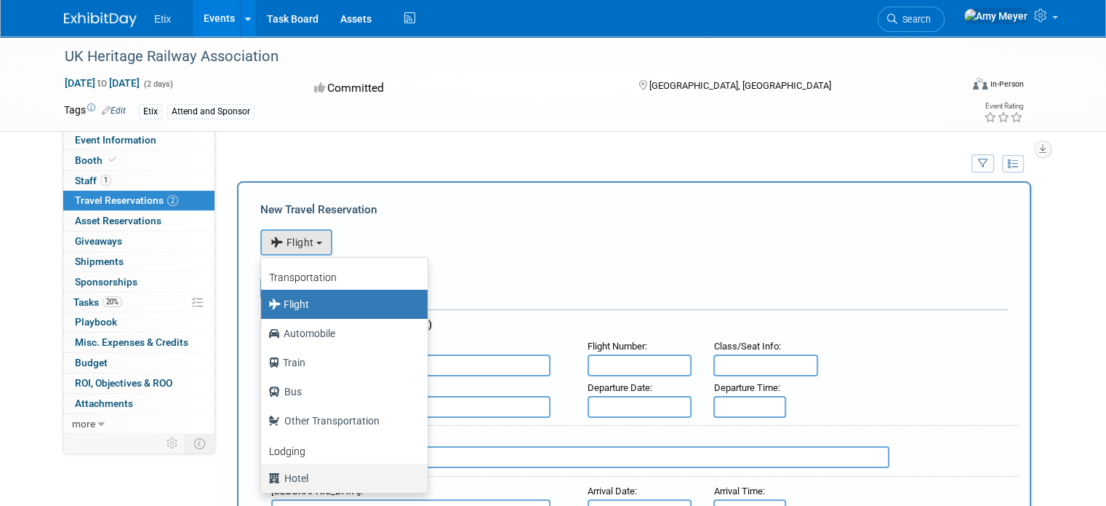
click at [294, 479] on label "Hotel" at bounding box center [340, 477] width 145 height 23
click at [263, 479] on input "Hotel" at bounding box center [258, 475] width 9 height 9
select select "6"
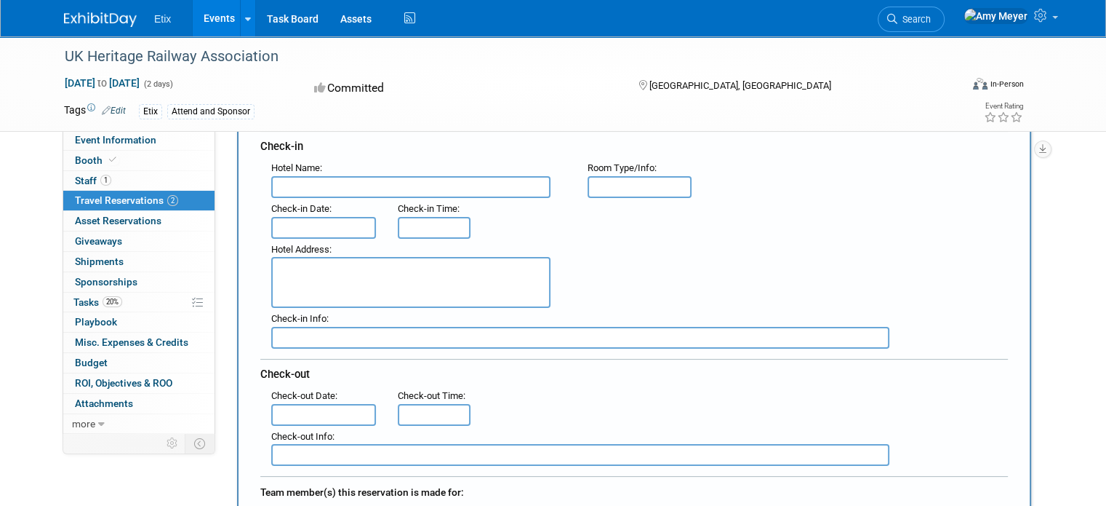
scroll to position [188, 0]
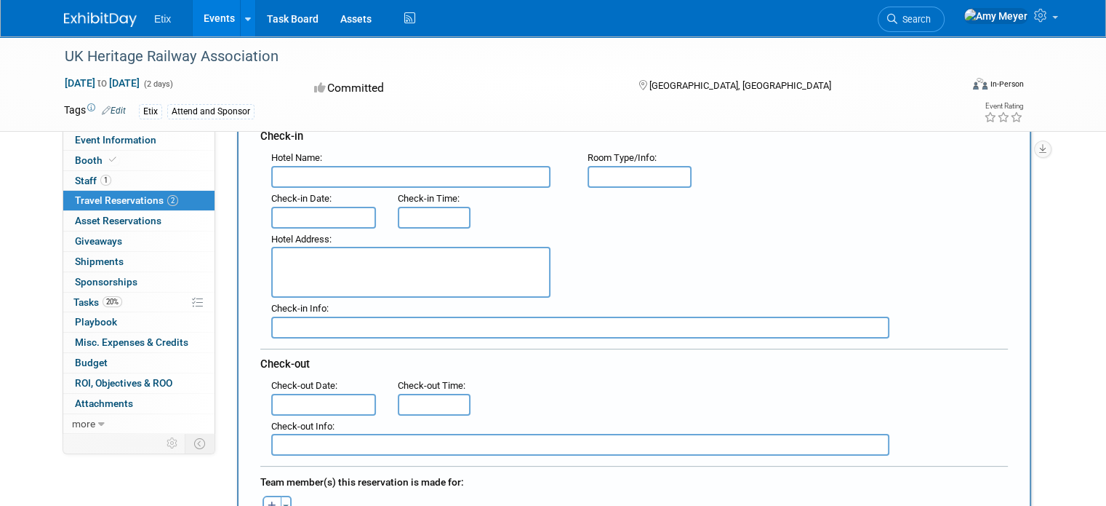
click at [283, 168] on input "text" at bounding box center [410, 177] width 279 height 22
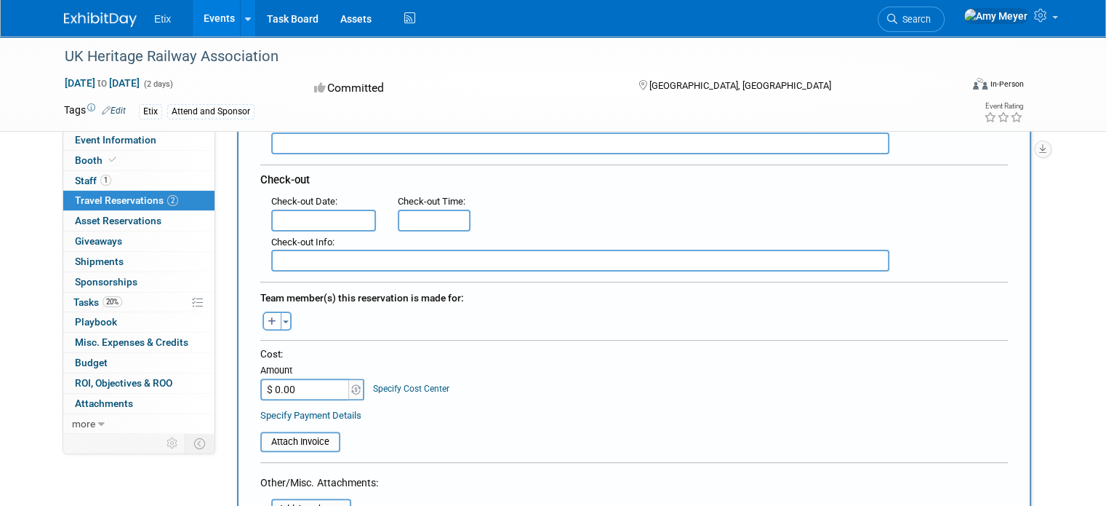
scroll to position [389, 0]
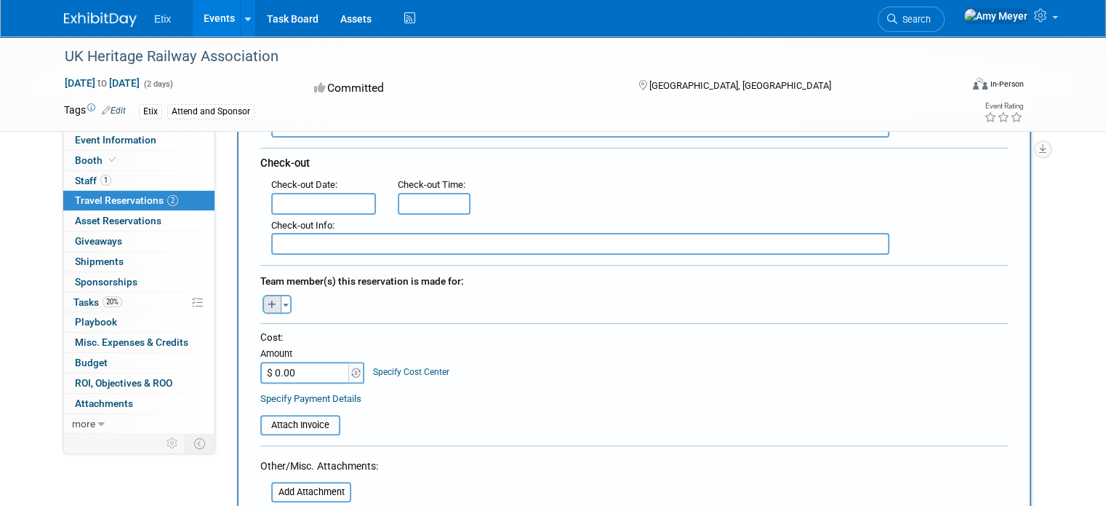
type input "Holiday Inn Express Heathrow Airport"
click at [263, 297] on button "button" at bounding box center [272, 304] width 19 height 19
select select
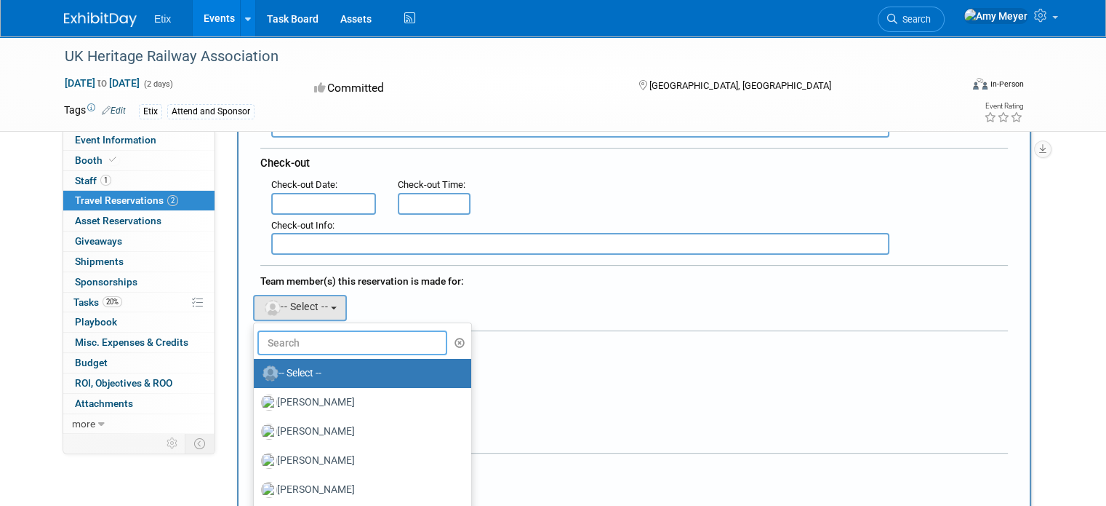
click at [306, 330] on input "text" at bounding box center [352, 342] width 190 height 25
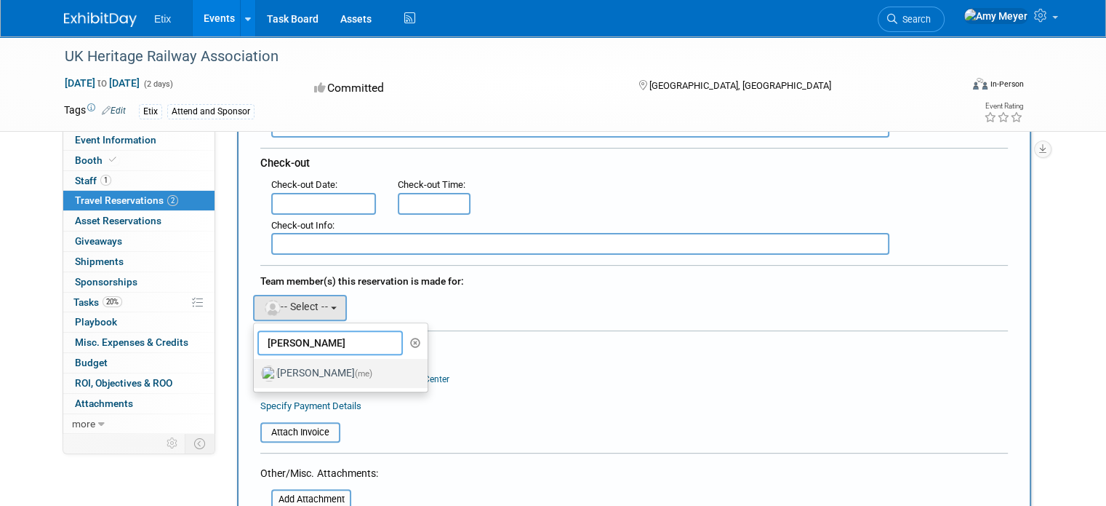
type input "amy"
click at [306, 363] on label "Amy Meyer (me)" at bounding box center [337, 373] width 152 height 23
click at [256, 367] on input "Amy Meyer (me)" at bounding box center [251, 371] width 9 height 9
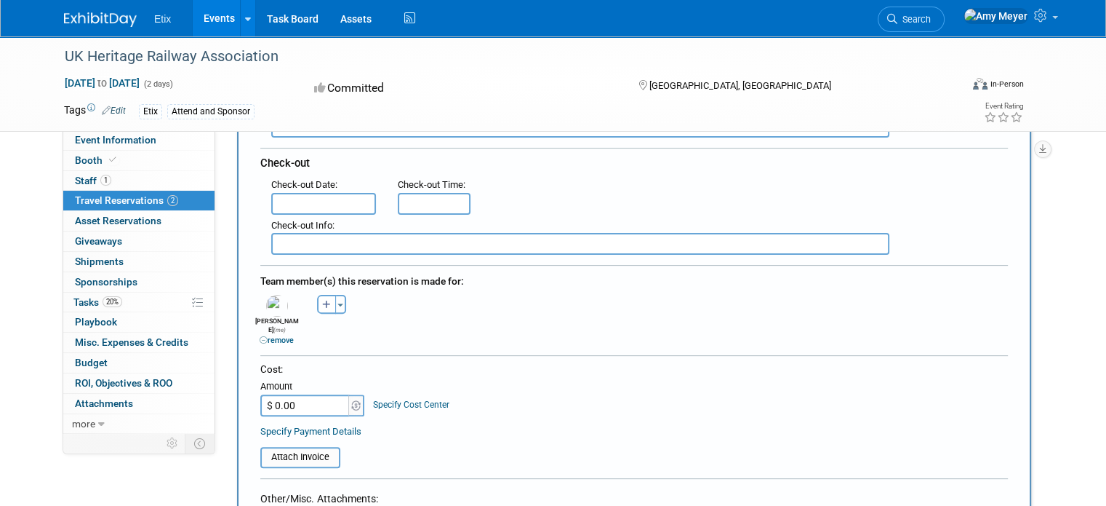
click at [291, 394] on input "$ 0.00" at bounding box center [305, 405] width 91 height 22
paste input "89.10"
type input "$ 89.10"
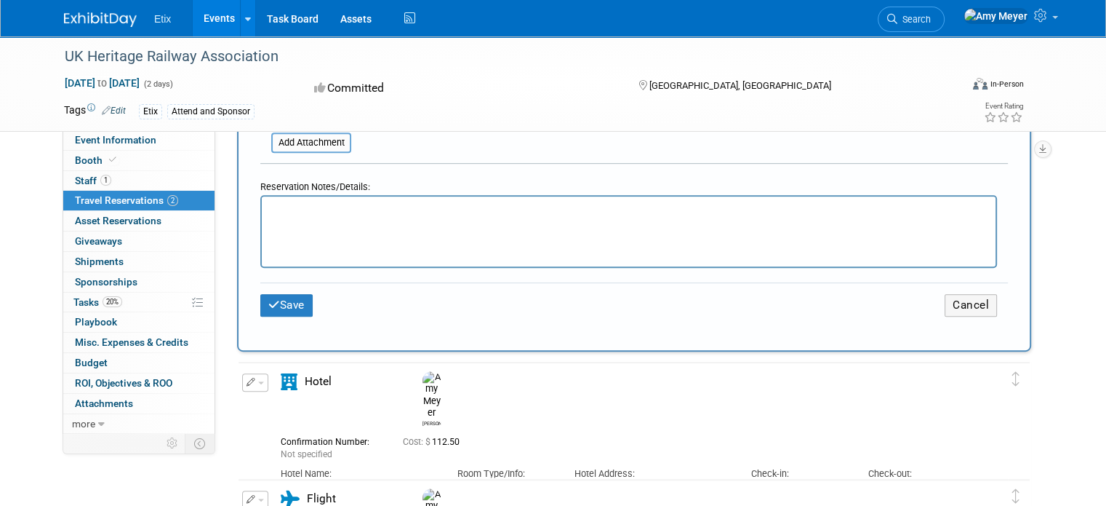
scroll to position [786, 0]
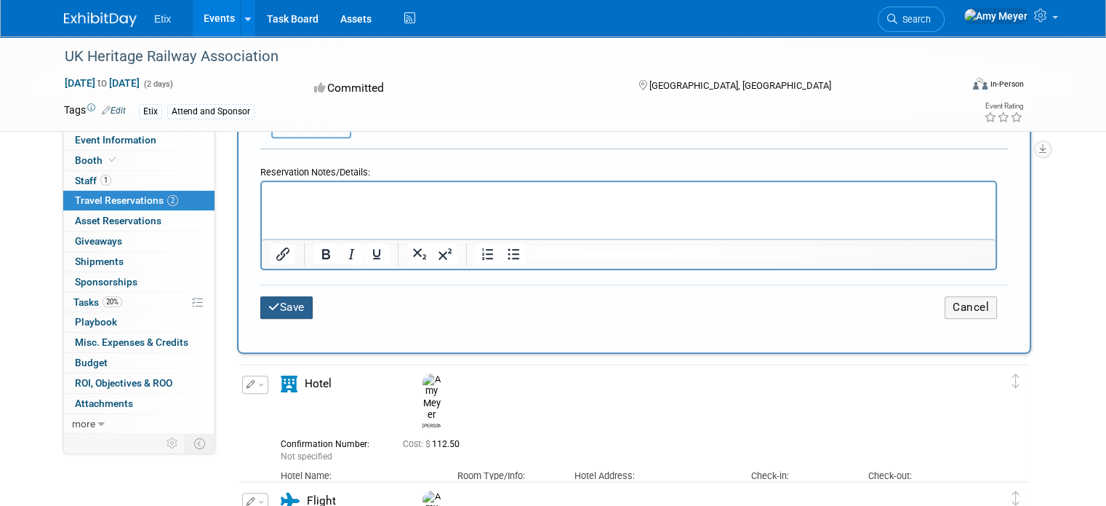
click at [268, 301] on icon "submit" at bounding box center [274, 306] width 12 height 11
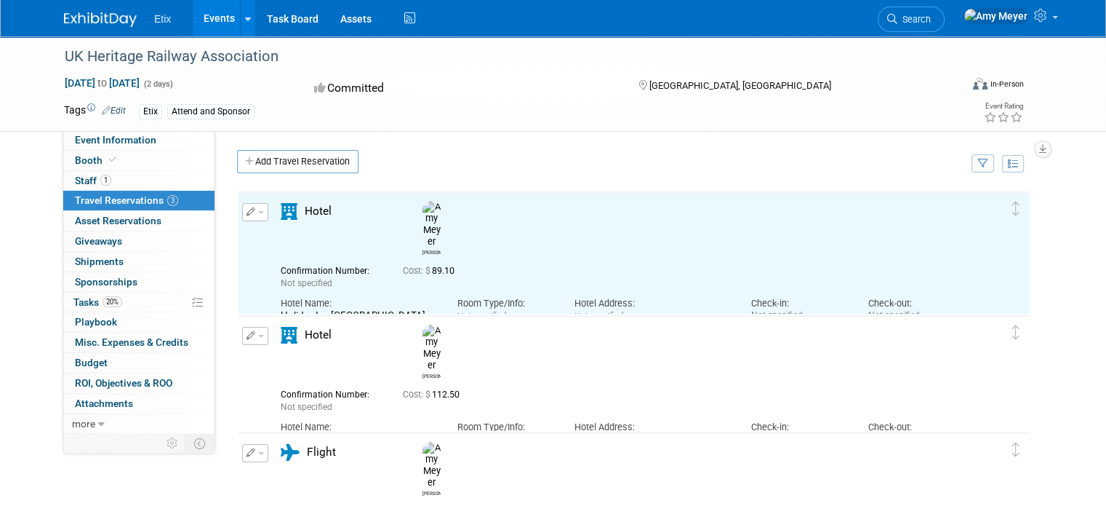
scroll to position [0, 0]
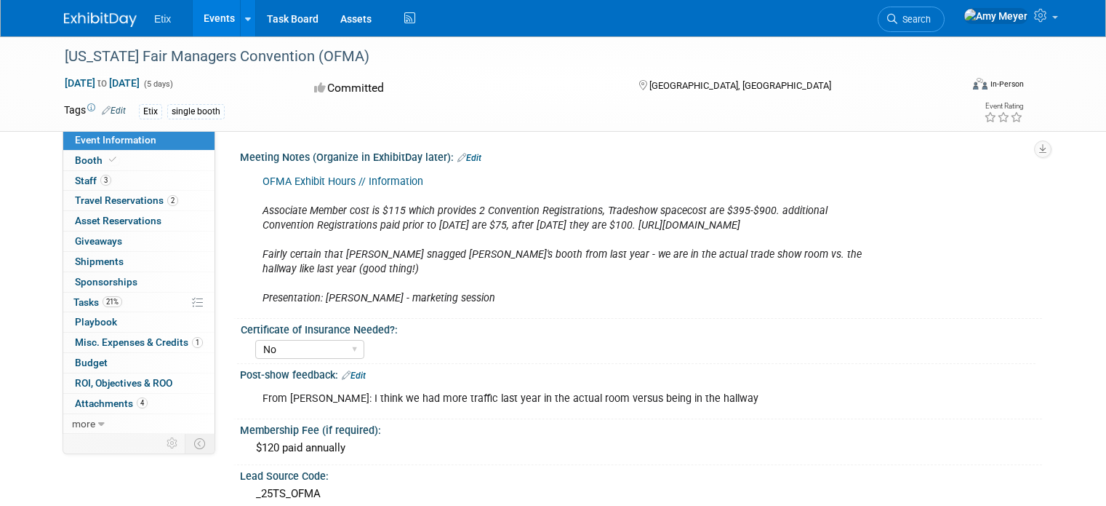
select select "No"
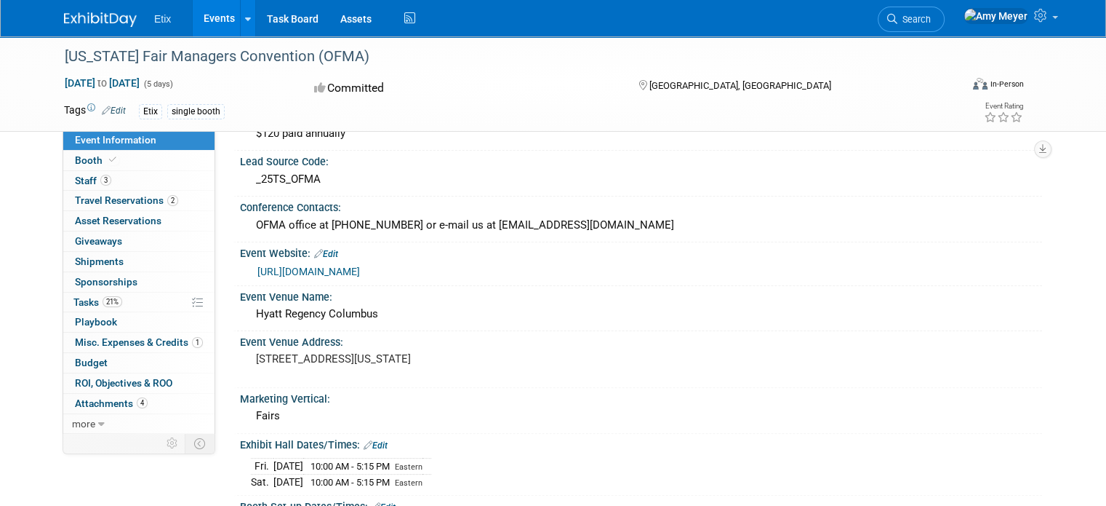
scroll to position [318, 0]
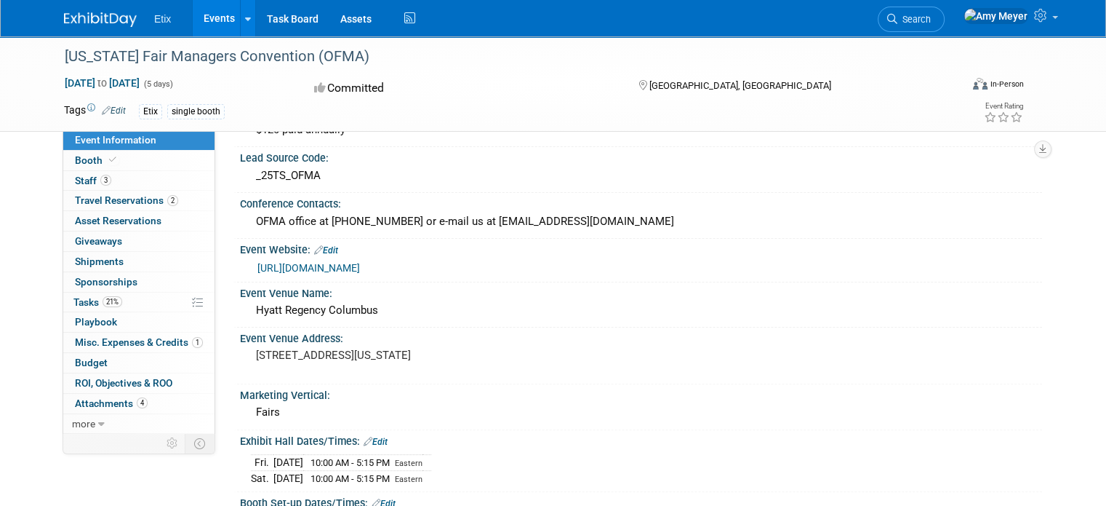
click at [271, 262] on link "[URL][DOMAIN_NAME]" at bounding box center [308, 268] width 103 height 12
click at [76, 182] on span "Staff 3" at bounding box center [93, 181] width 36 height 12
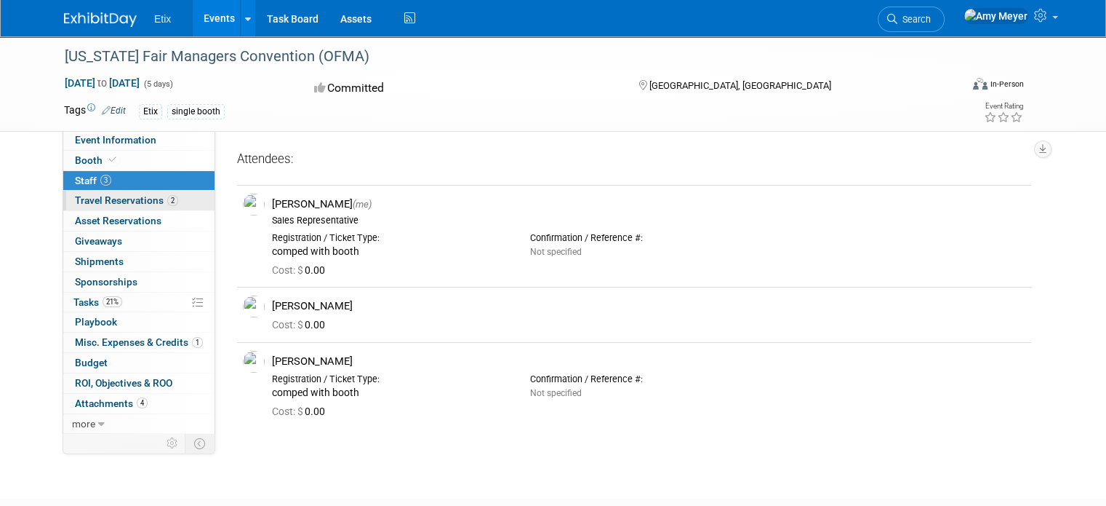
click at [102, 196] on span "Travel Reservations 2" at bounding box center [126, 200] width 103 height 12
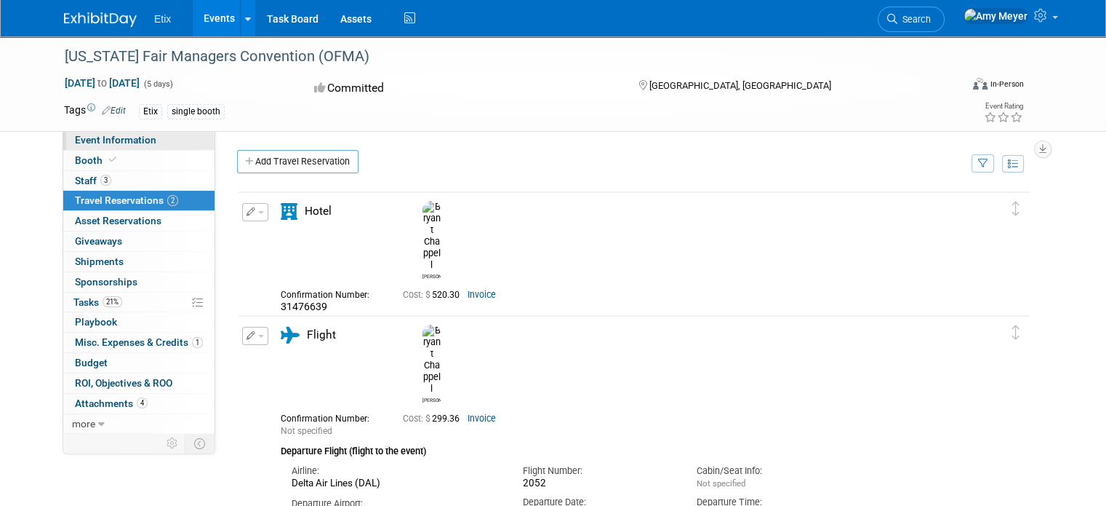
click at [119, 145] on span "Event Information" at bounding box center [115, 140] width 81 height 12
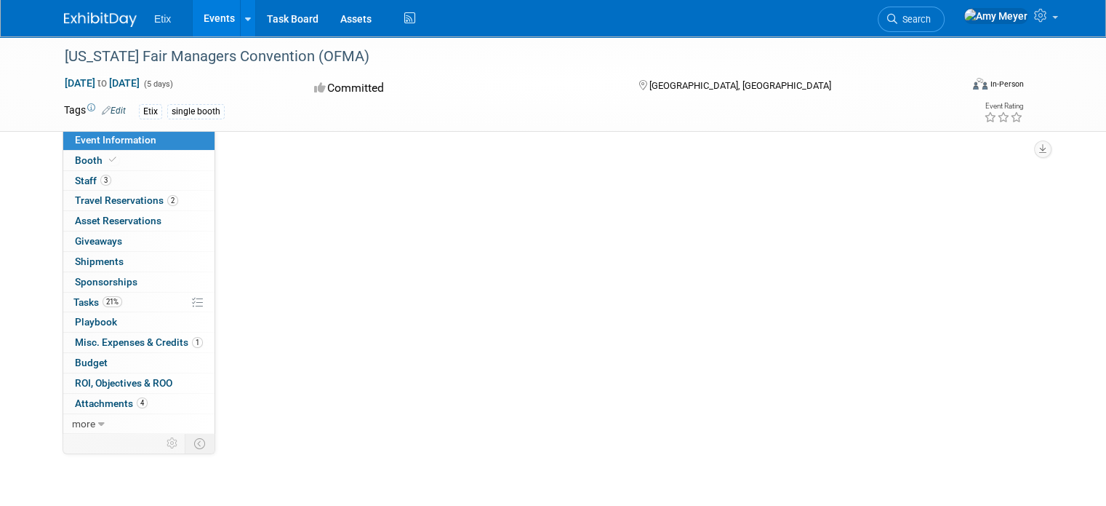
select select "No"
